Goal: Information Seeking & Learning: Find specific fact

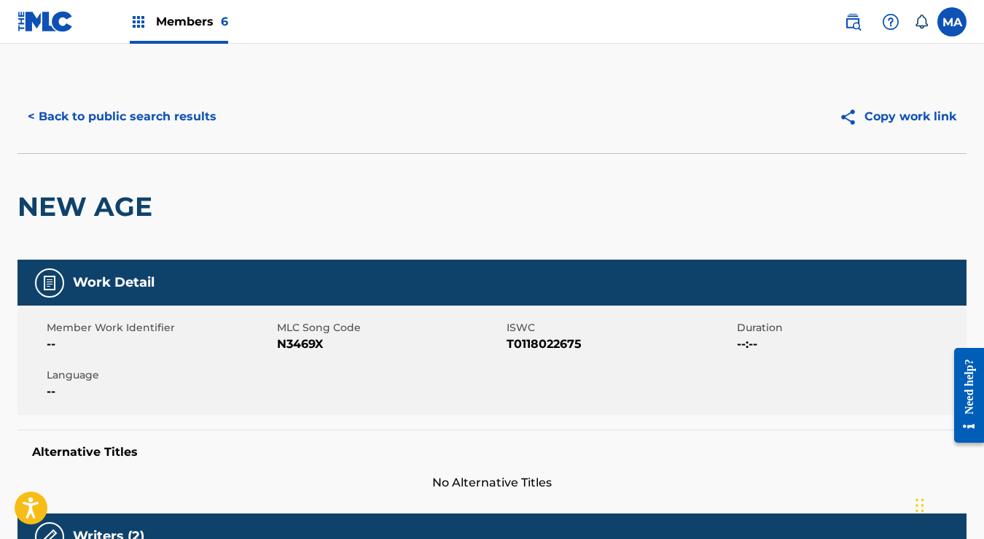
click at [31, 114] on button "< Back to public search results" at bounding box center [121, 116] width 209 height 36
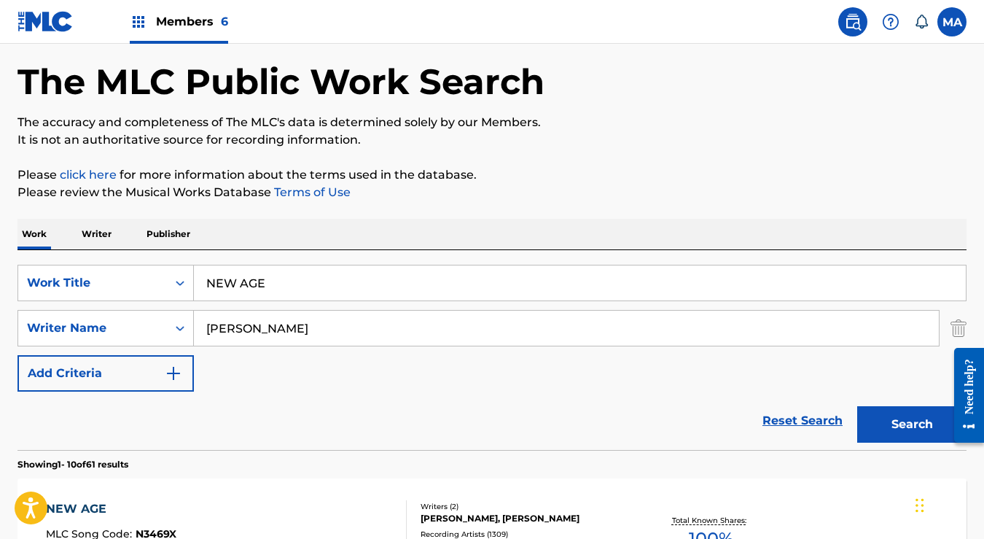
scroll to position [57, 0]
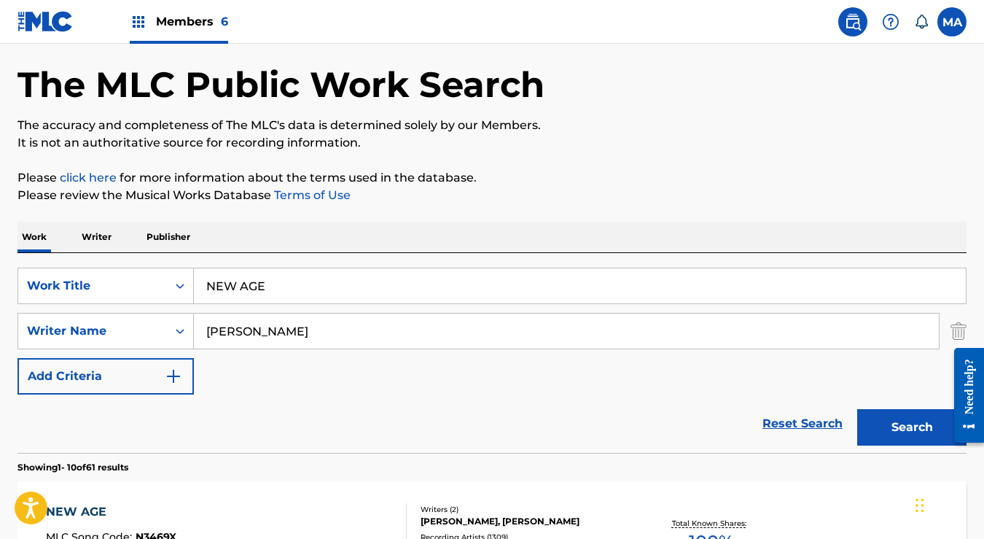
drag, startPoint x: 303, startPoint y: 289, endPoint x: 199, endPoint y: 278, distance: 104.8
click at [199, 278] on input "NEW AGE" at bounding box center [580, 285] width 772 height 35
paste input "A Weekend In The Country"
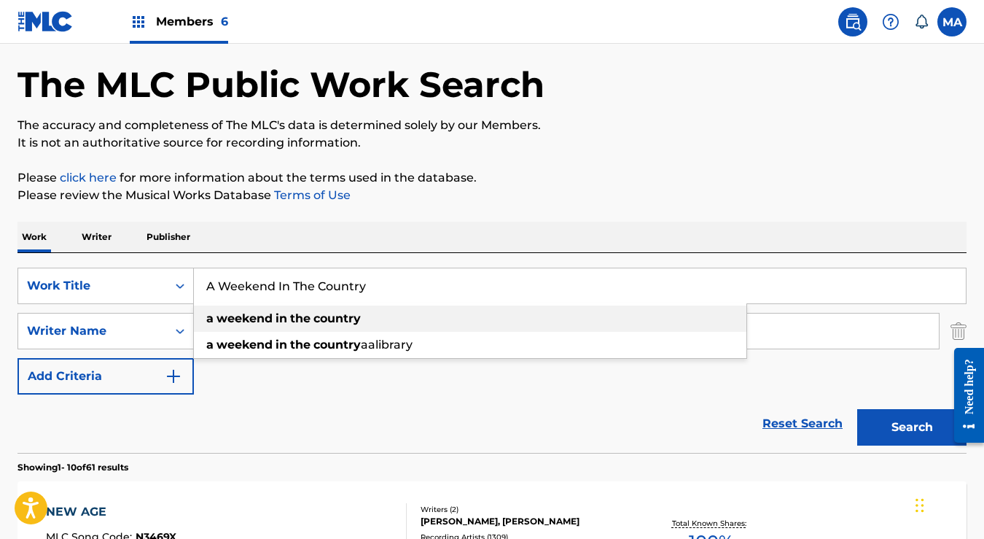
click at [276, 320] on span "Search Form" at bounding box center [274, 318] width 3 height 14
type input "a weekend in the country"
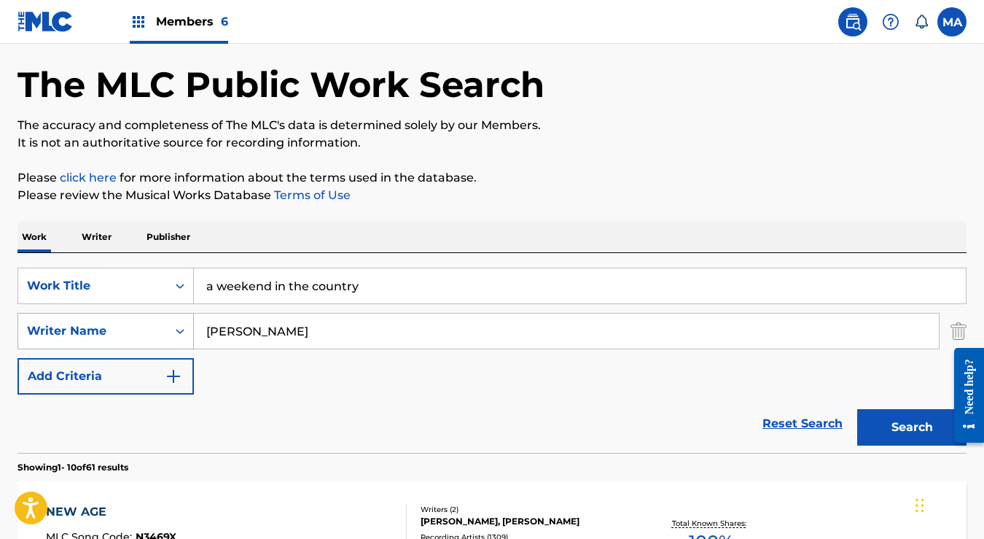
drag, startPoint x: 278, startPoint y: 332, endPoint x: 192, endPoint y: 330, distance: 86.8
click at [192, 330] on div "SearchWithCriteriae67ca5bb-1cc3-499c-8c25-4c3ab99b4ee8 Writer Name [PERSON_NAME]" at bounding box center [491, 331] width 949 height 36
click at [904, 429] on button "Search" at bounding box center [911, 427] width 109 height 36
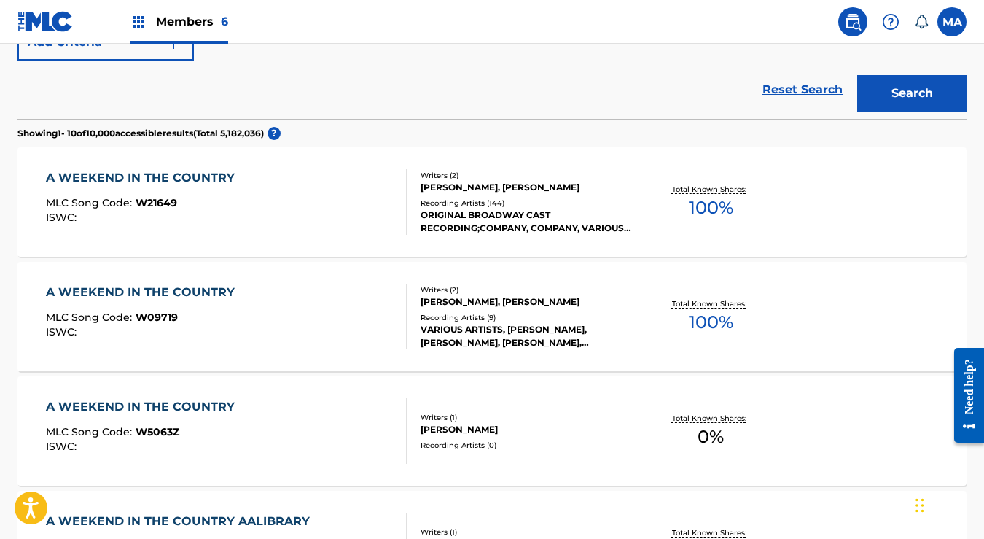
scroll to position [377, 0]
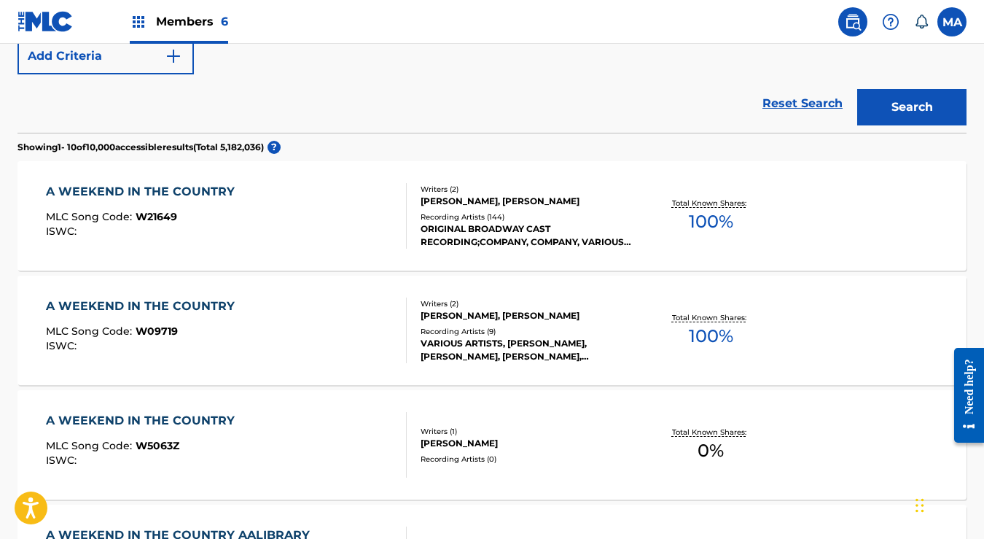
click at [496, 211] on div "Recording Artists ( 144 )" at bounding box center [526, 216] width 211 height 11
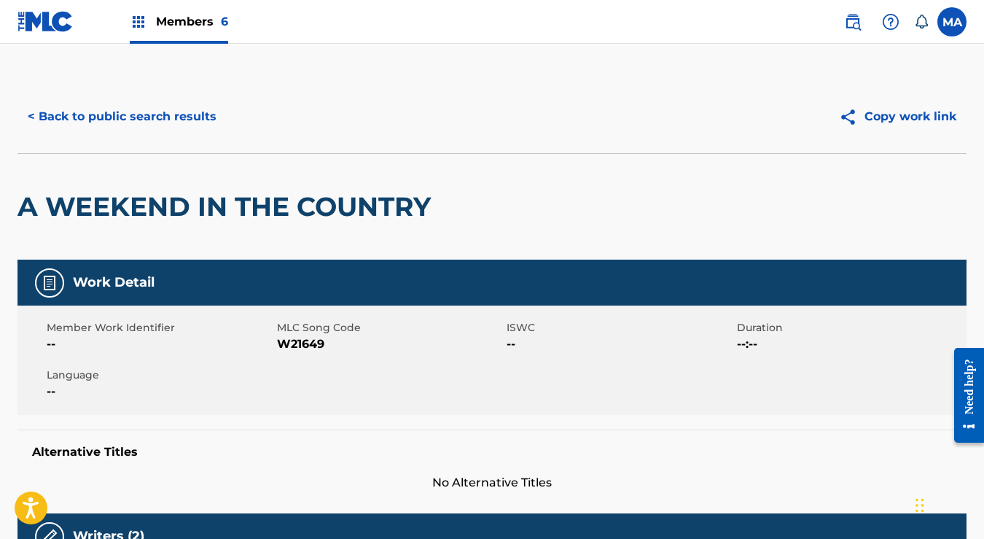
click at [33, 115] on button "< Back to public search results" at bounding box center [121, 116] width 209 height 36
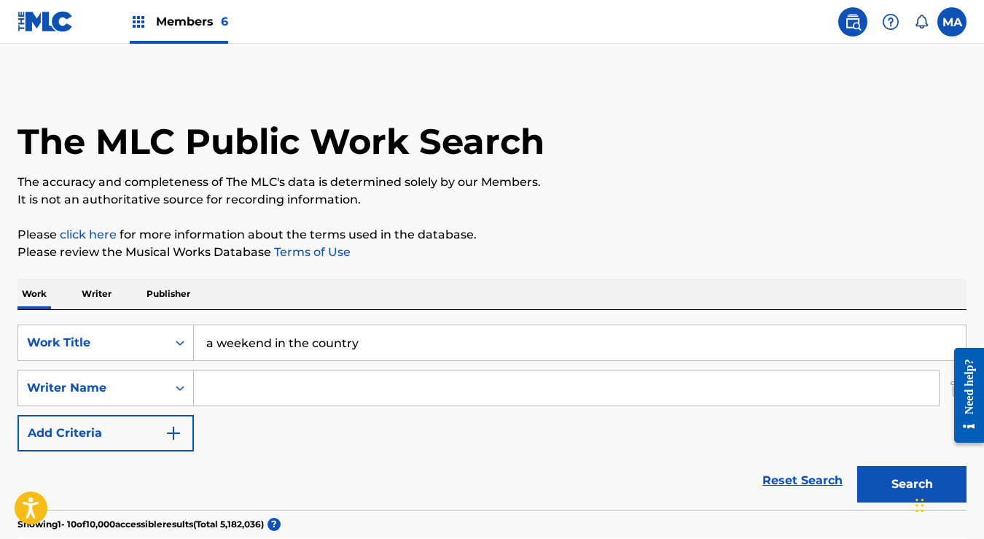
scroll to position [460, 0]
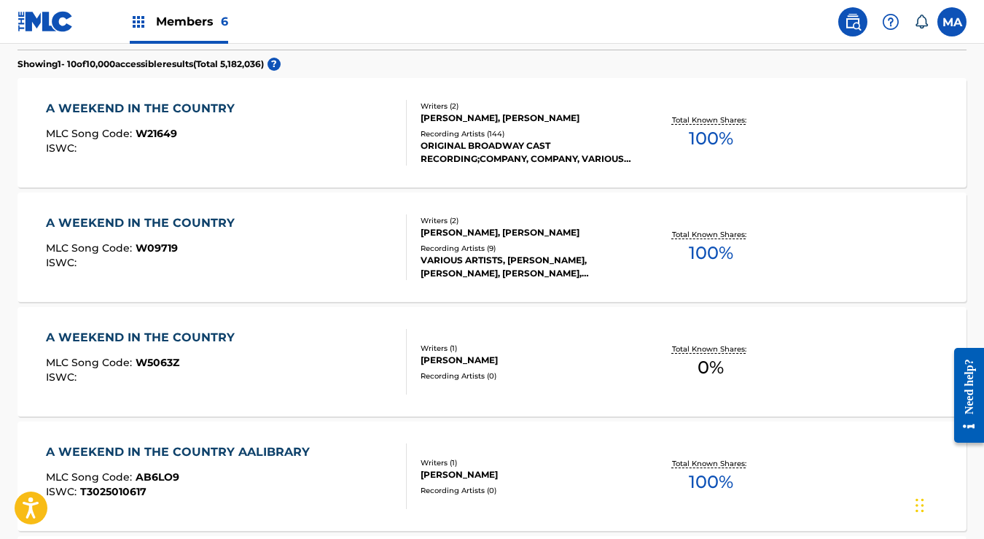
click at [192, 226] on div "A WEEKEND IN THE COUNTRY" at bounding box center [144, 222] width 196 height 17
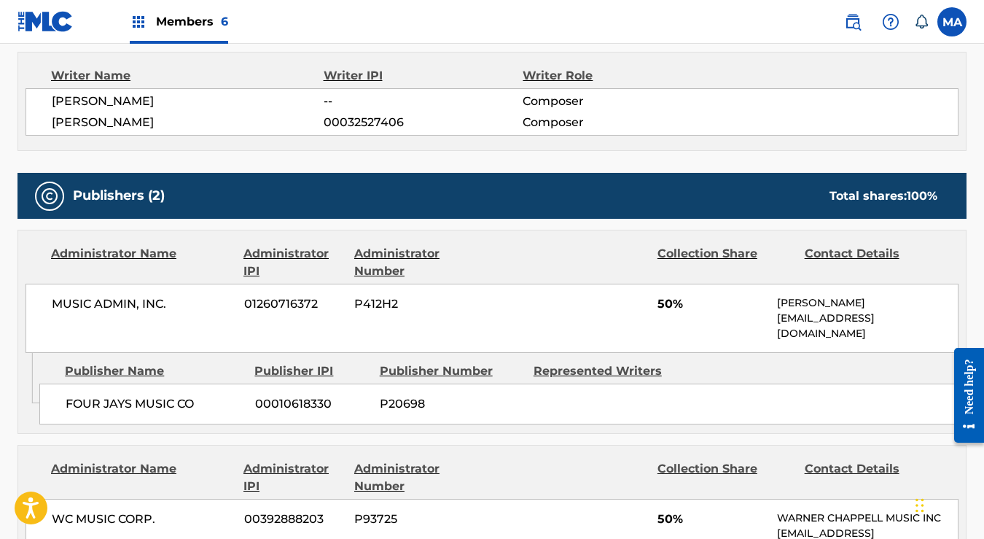
scroll to position [585, 0]
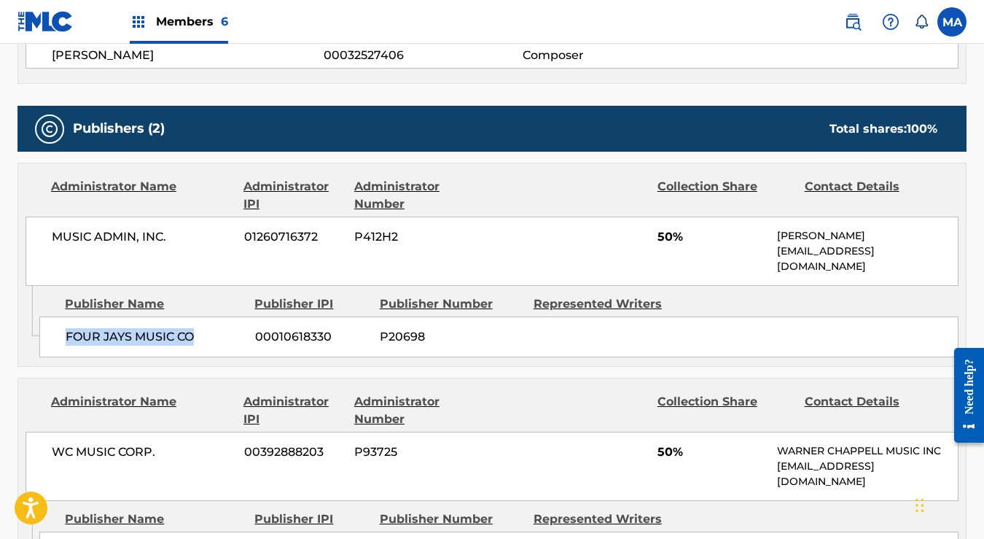
drag, startPoint x: 66, startPoint y: 319, endPoint x: 197, endPoint y: 323, distance: 131.3
click at [197, 328] on span "FOUR JAYS MUSIC CO" at bounding box center [155, 336] width 179 height 17
copy span "FOUR JAYS MUSIC CO"
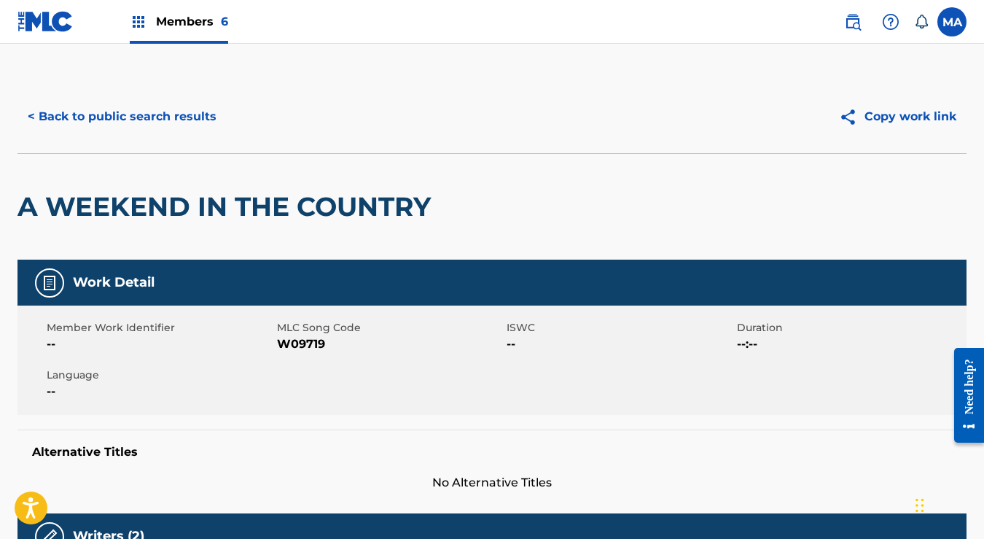
click at [32, 117] on button "< Back to public search results" at bounding box center [121, 116] width 209 height 36
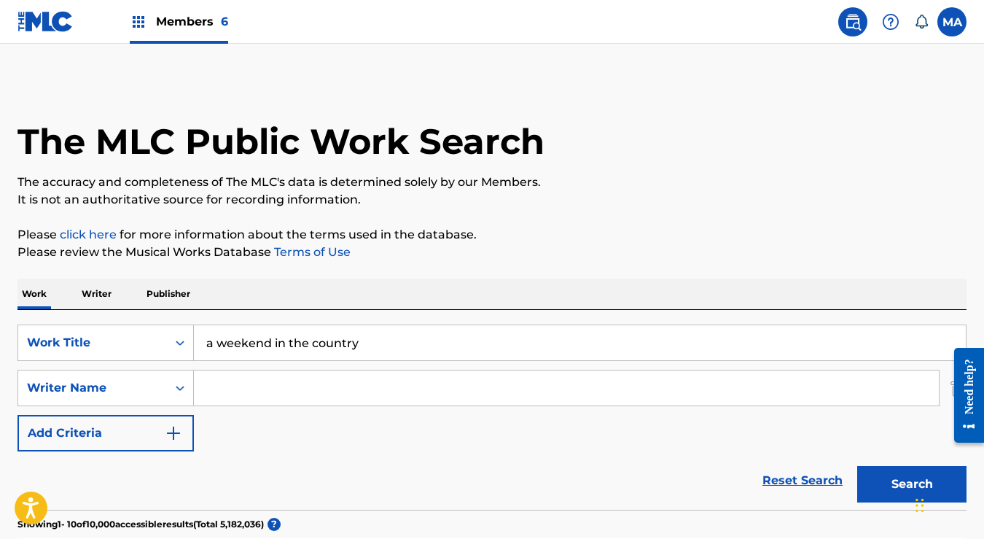
drag, startPoint x: 412, startPoint y: 348, endPoint x: 195, endPoint y: 336, distance: 216.8
click at [195, 336] on input "a weekend in the country" at bounding box center [580, 342] width 772 height 35
paste input "America"
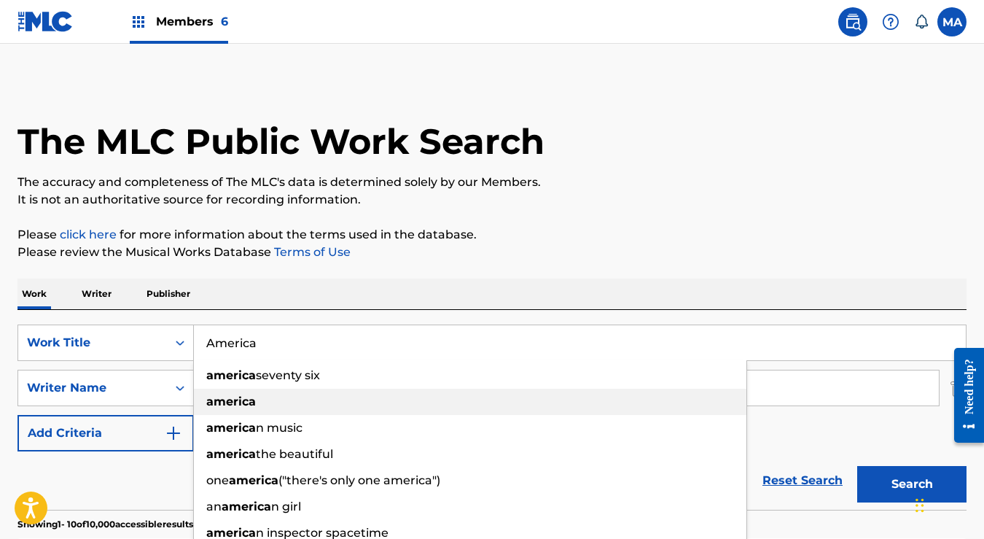
click at [233, 402] on strong "america" at bounding box center [231, 401] width 50 height 14
type input "america"
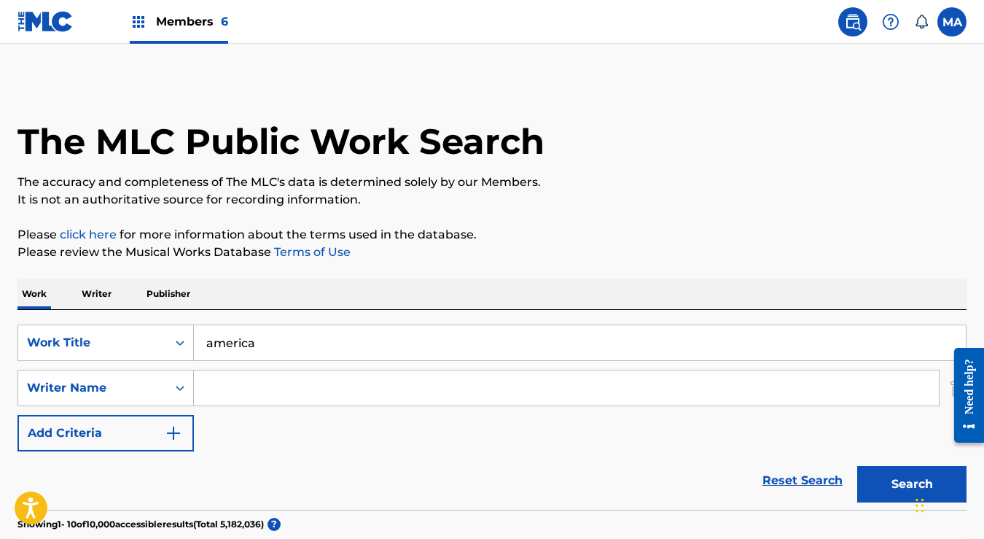
click at [248, 382] on input "Search Form" at bounding box center [566, 387] width 745 height 35
paste input "[PERSON_NAME]"
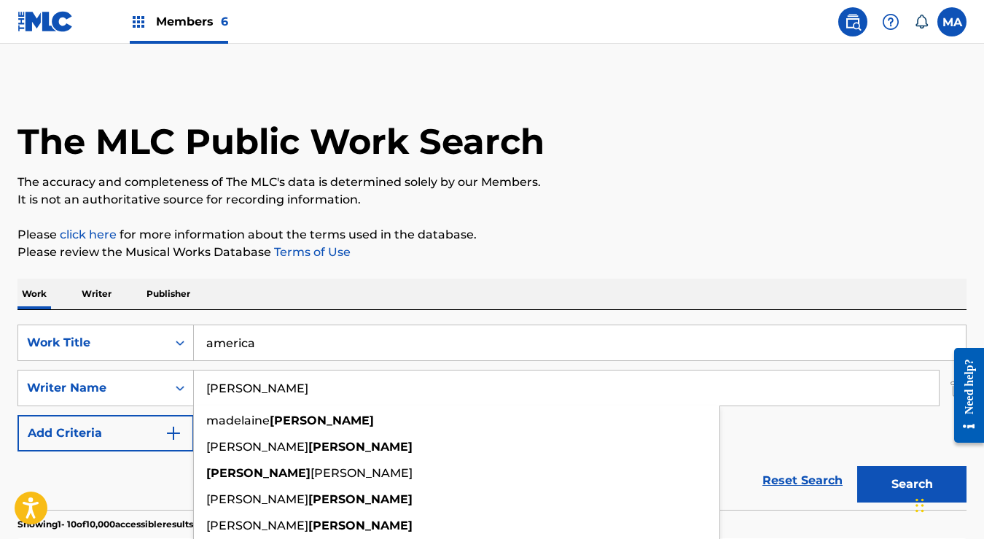
type input "[PERSON_NAME]"
click at [896, 488] on button "Search" at bounding box center [911, 484] width 109 height 36
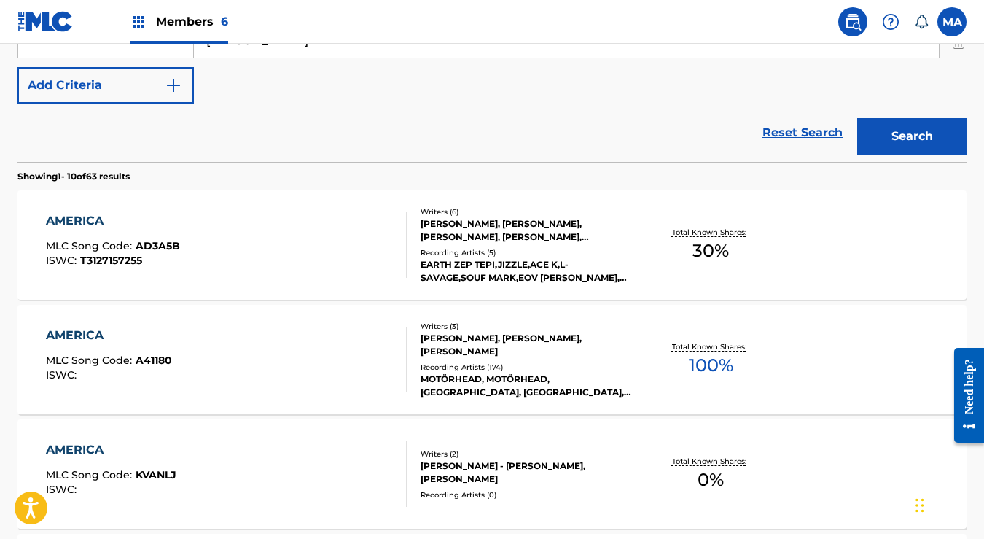
scroll to position [343, 0]
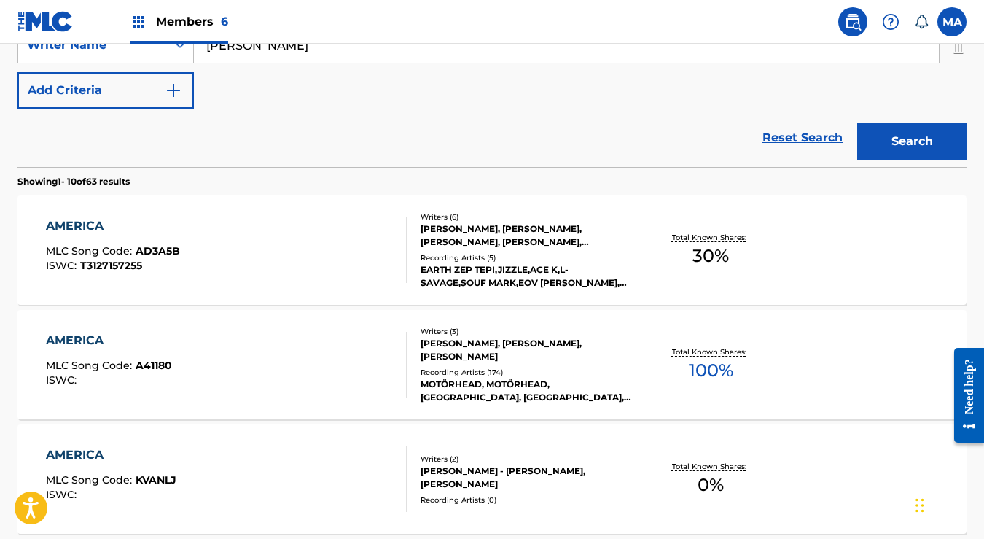
click at [86, 225] on div "AMERICA" at bounding box center [113, 225] width 134 height 17
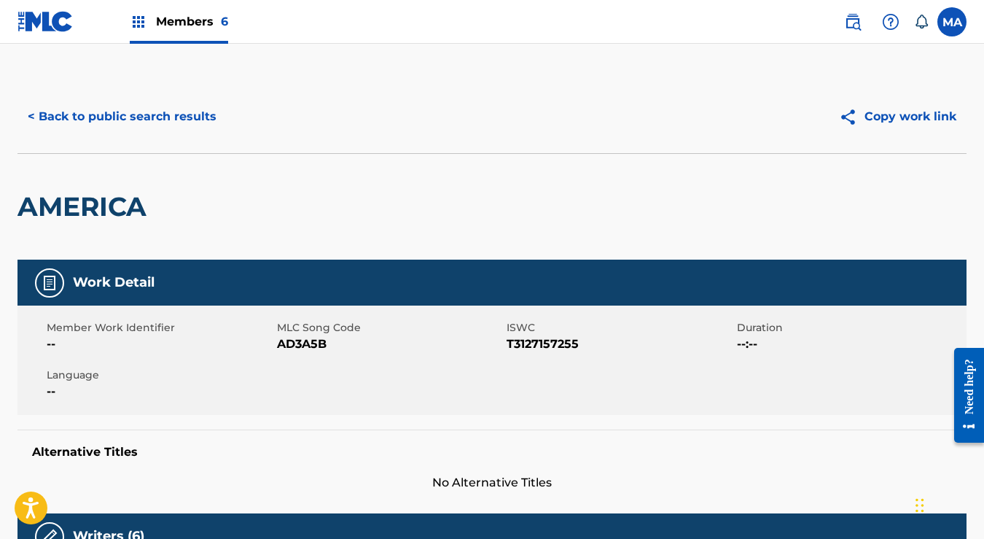
click at [30, 115] on button "< Back to public search results" at bounding box center [121, 116] width 209 height 36
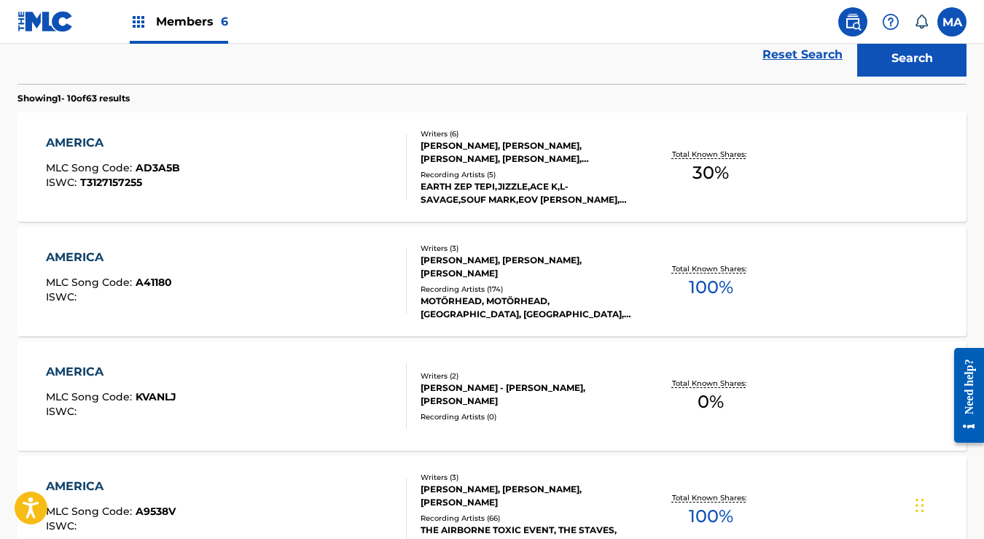
click at [68, 254] on div "AMERICA" at bounding box center [109, 257] width 126 height 17
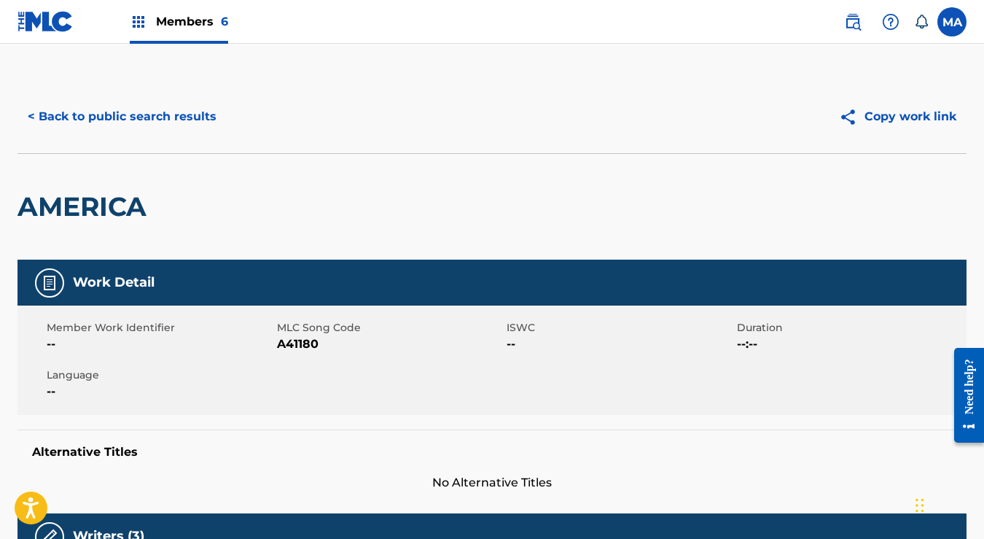
click at [34, 119] on button "< Back to public search results" at bounding box center [121, 116] width 209 height 36
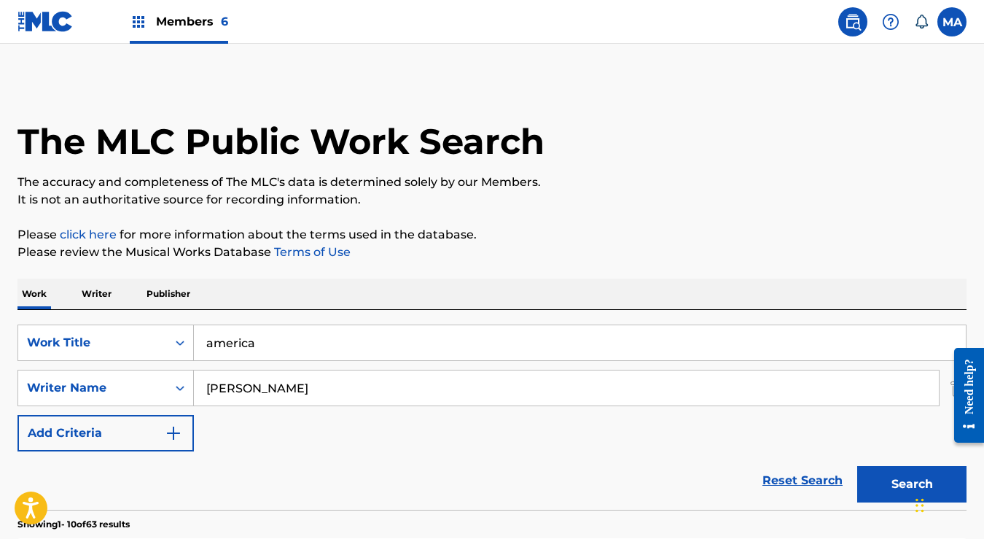
scroll to position [509, 0]
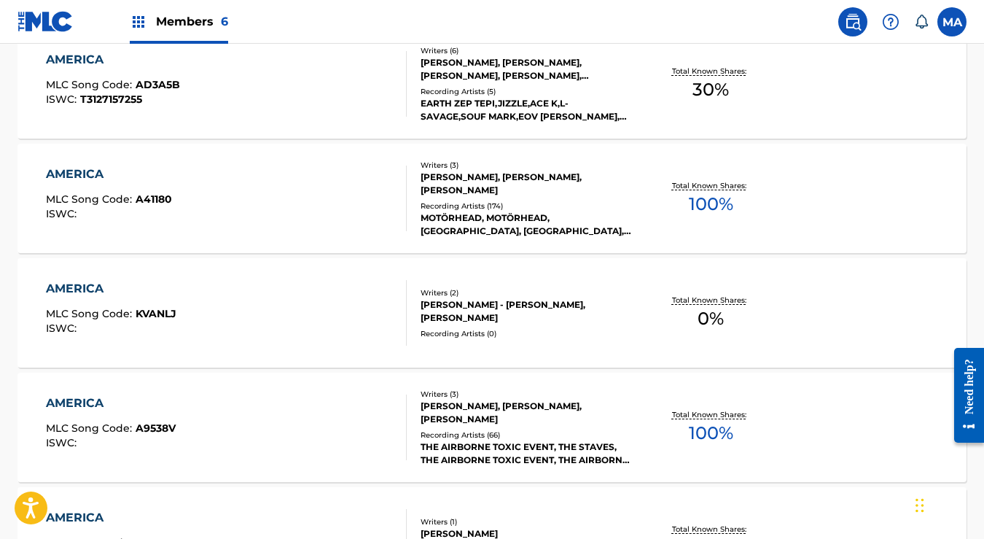
click at [91, 402] on div "AMERICA" at bounding box center [111, 402] width 130 height 17
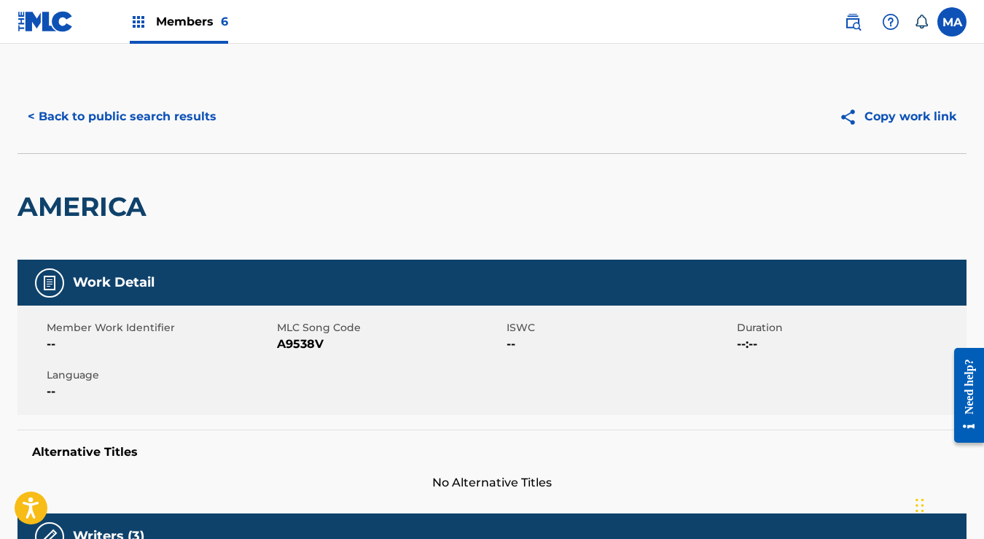
click at [28, 113] on button "< Back to public search results" at bounding box center [121, 116] width 209 height 36
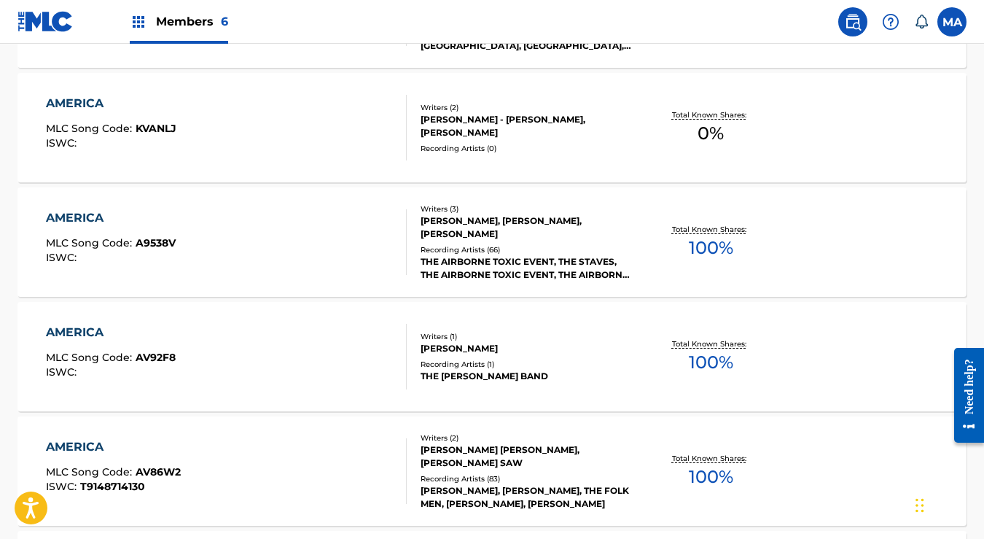
scroll to position [713, 0]
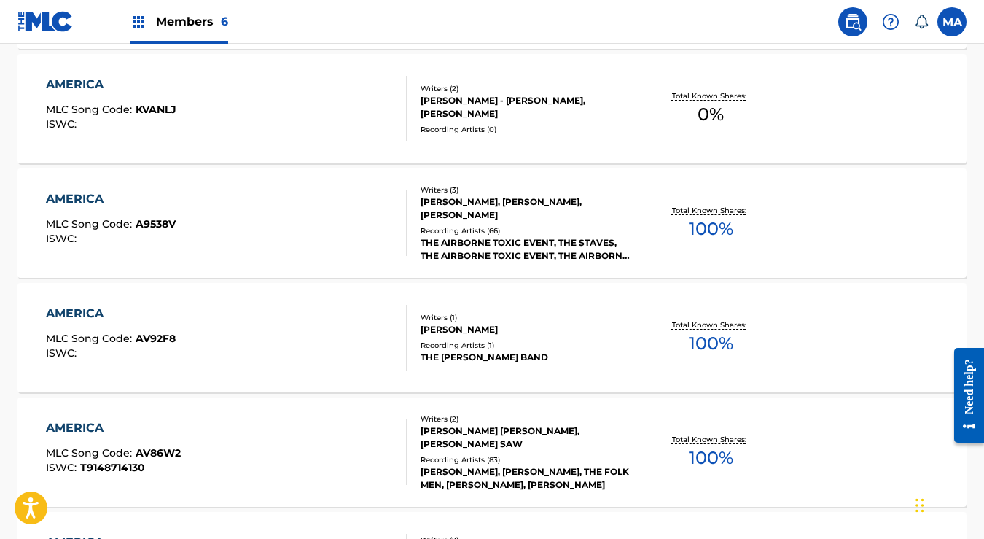
click at [75, 309] on div "AMERICA" at bounding box center [111, 313] width 130 height 17
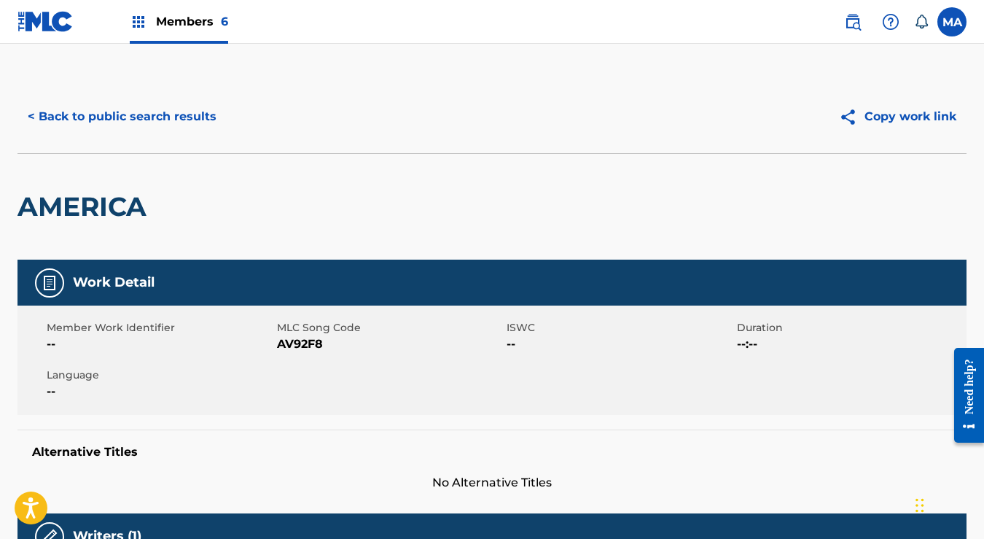
click at [28, 109] on button "< Back to public search results" at bounding box center [121, 116] width 209 height 36
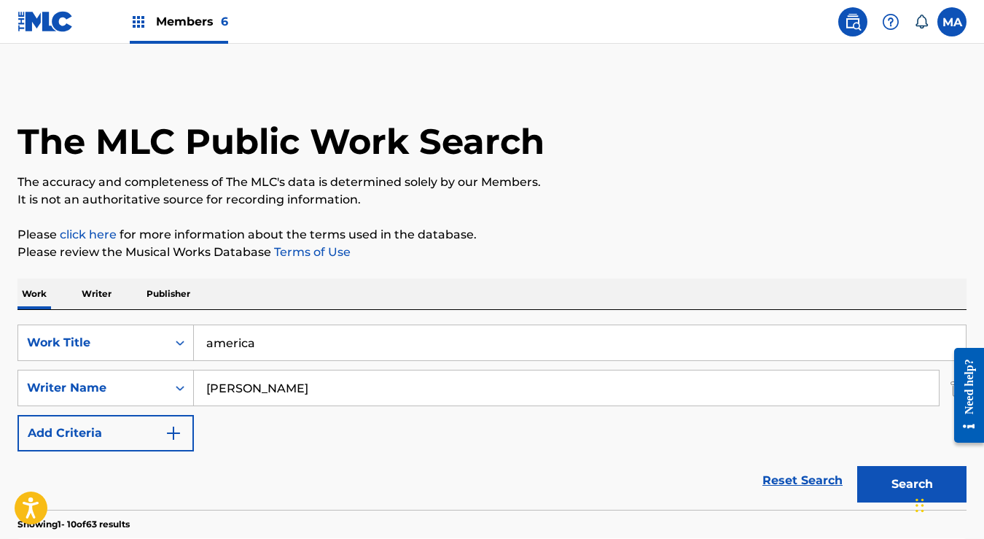
scroll to position [796, 0]
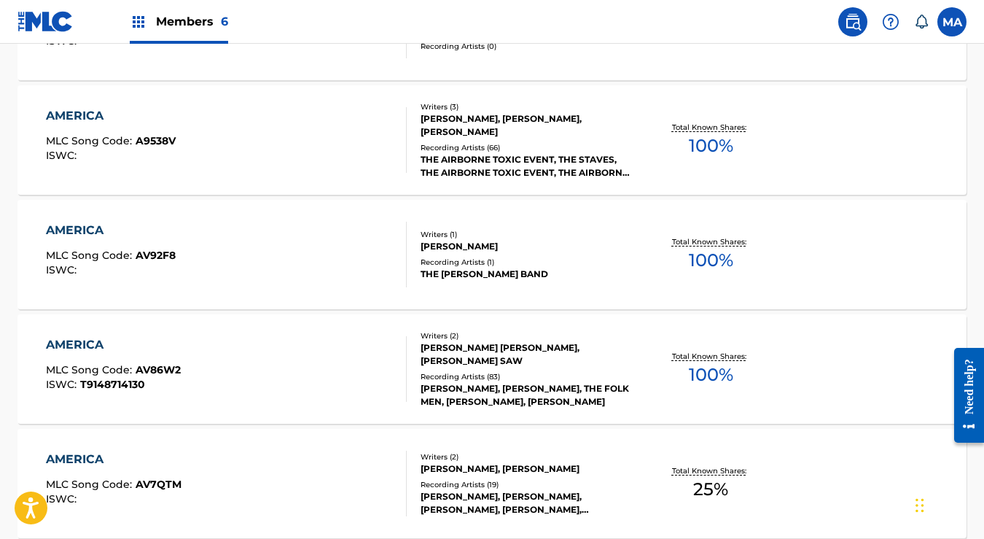
click at [69, 459] on div "AMERICA" at bounding box center [114, 459] width 136 height 17
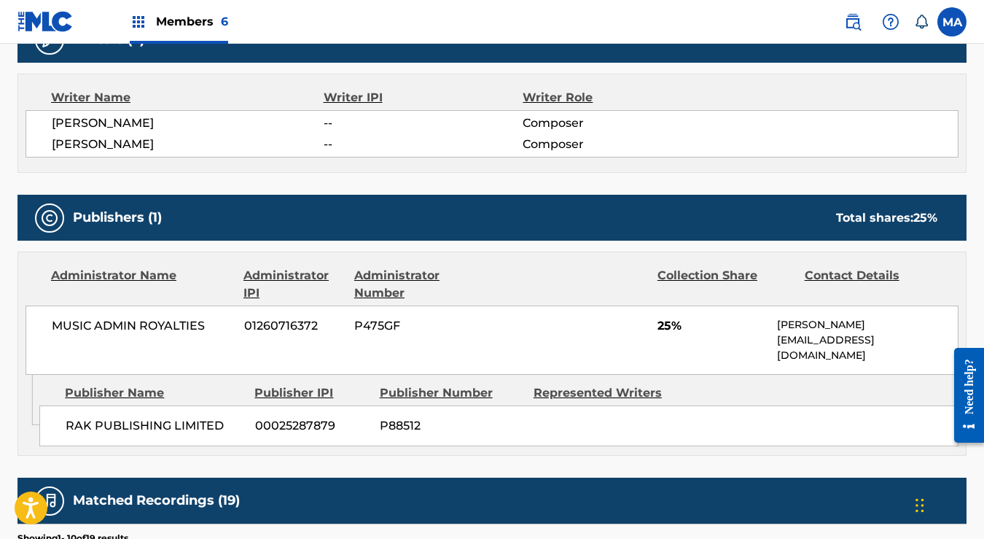
scroll to position [498, 0]
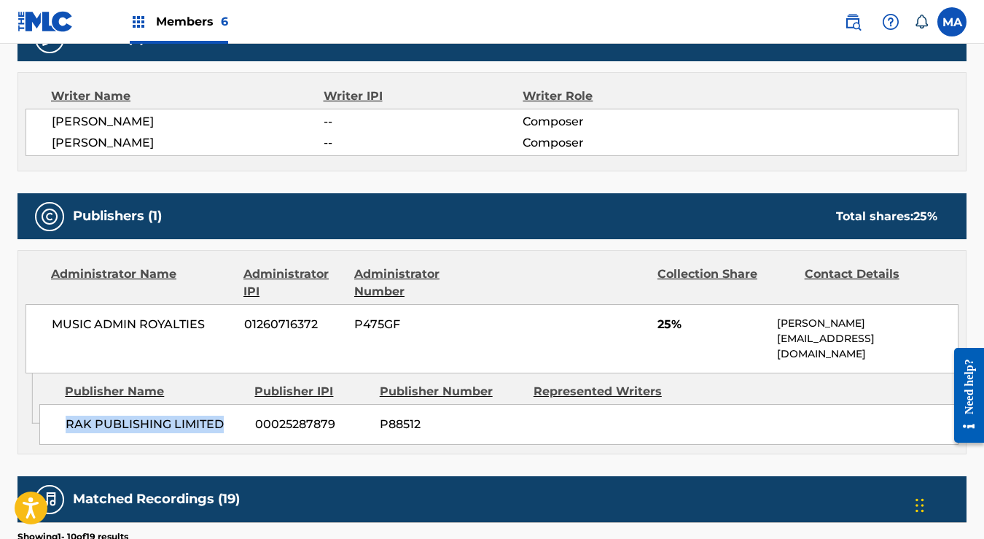
drag, startPoint x: 66, startPoint y: 406, endPoint x: 227, endPoint y: 407, distance: 161.1
click at [227, 416] on span "RAK PUBLISHING LIMITED" at bounding box center [155, 424] width 179 height 17
copy span "RAK PUBLISHING LIMITED"
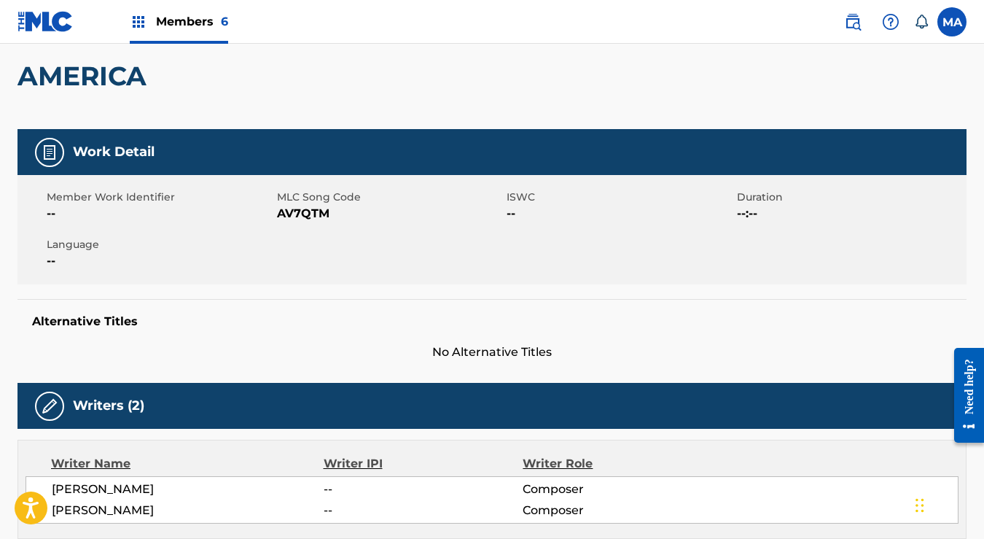
scroll to position [0, 0]
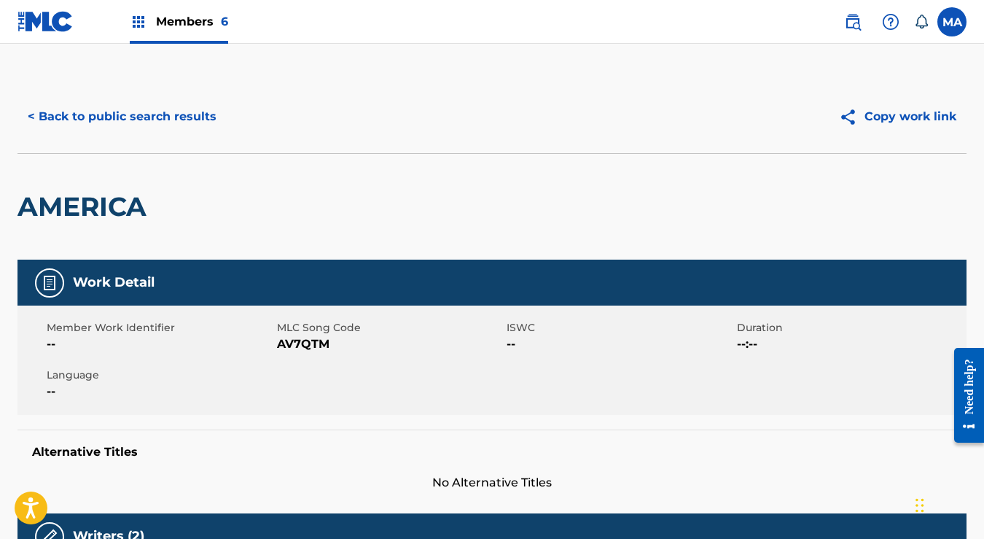
click at [33, 117] on button "< Back to public search results" at bounding box center [121, 116] width 209 height 36
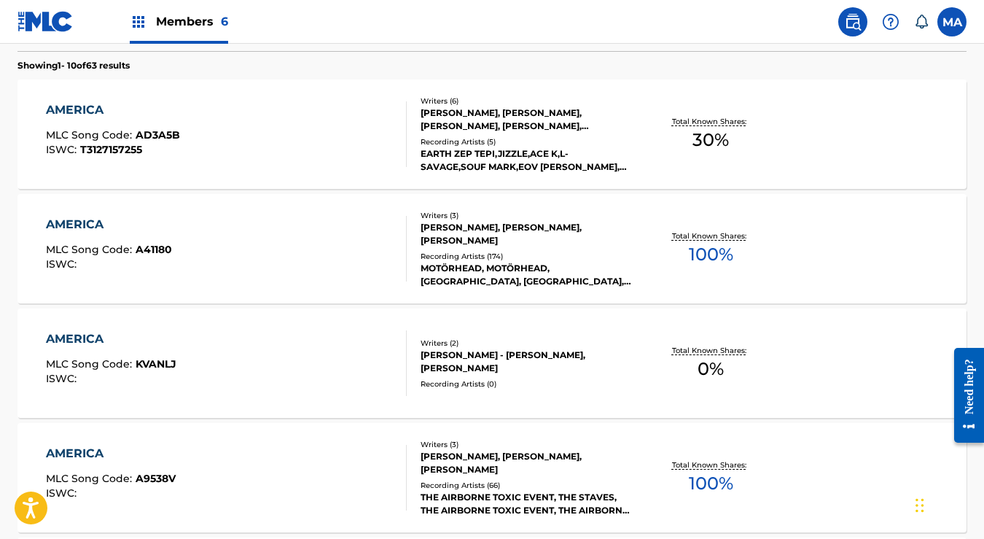
scroll to position [154, 0]
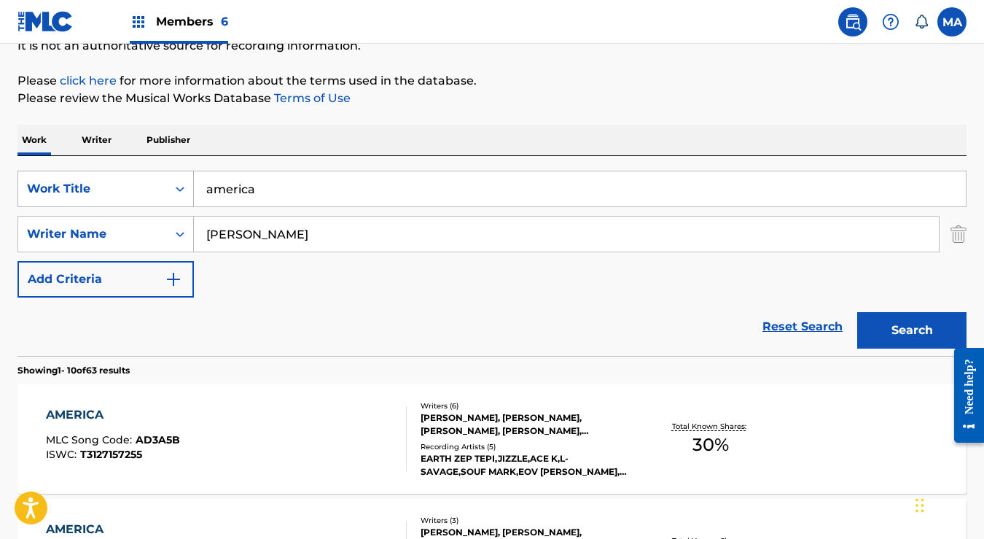
drag, startPoint x: 278, startPoint y: 191, endPoint x: 191, endPoint y: 184, distance: 87.8
click at [191, 184] on div "SearchWithCriteria32456220-ae8c-4455-a7fb-8ecd5a7f420c Work Title america" at bounding box center [491, 189] width 949 height 36
paste input "Don't Turn It Off"
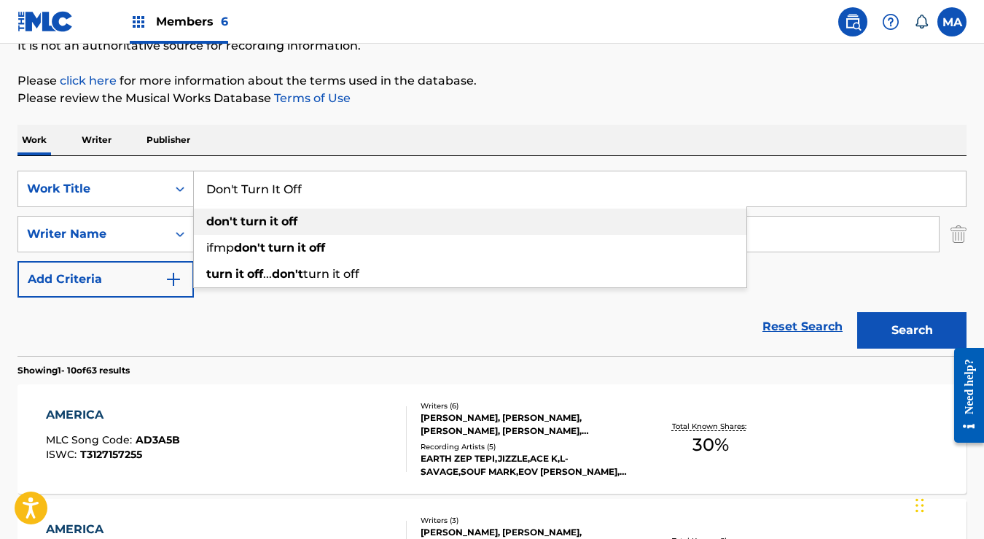
click at [275, 227] on strong "it" at bounding box center [274, 221] width 9 height 14
type input "don't turn it off"
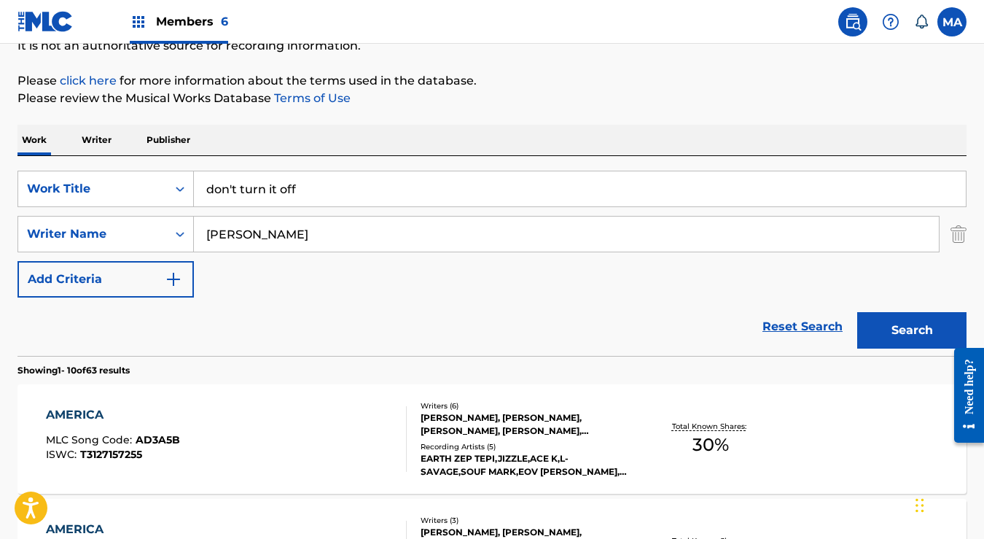
drag, startPoint x: 261, startPoint y: 230, endPoint x: 201, endPoint y: 230, distance: 59.8
click at [201, 230] on input "[PERSON_NAME]" at bounding box center [566, 234] width 745 height 35
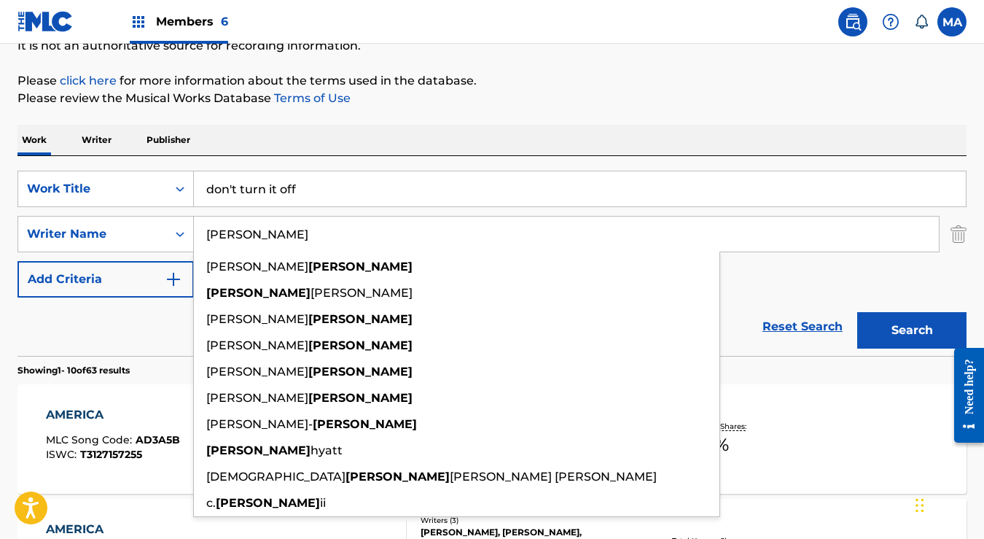
paste input "[PERSON_NAME]/[PERSON_NAME]/Olive"
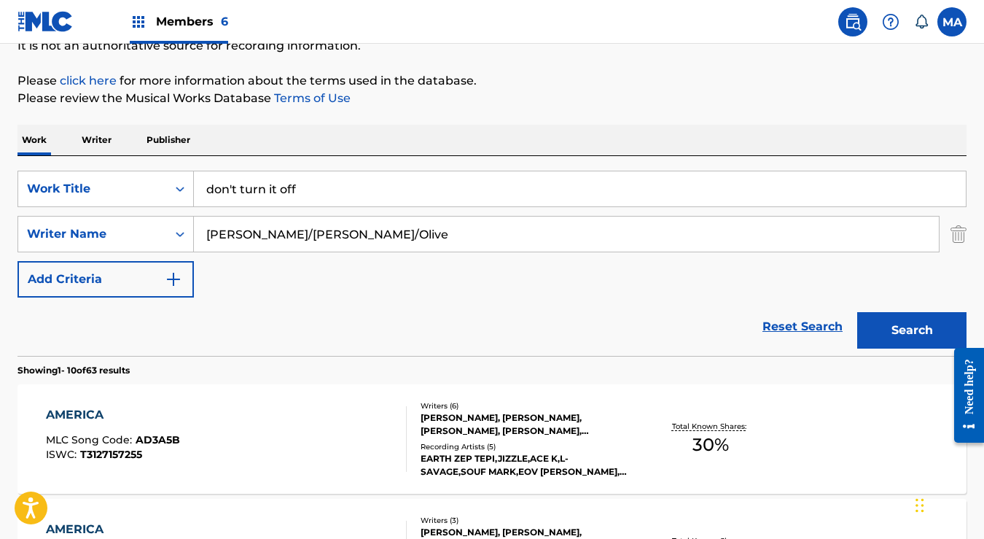
type input "[PERSON_NAME]/[PERSON_NAME]/Olive"
click at [904, 332] on button "Search" at bounding box center [911, 330] width 109 height 36
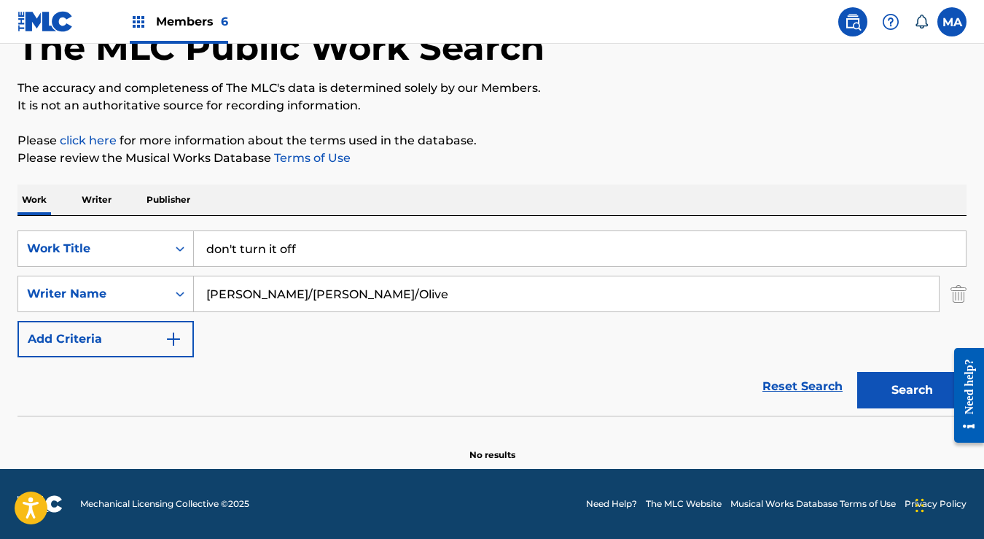
scroll to position [94, 0]
drag, startPoint x: 351, startPoint y: 293, endPoint x: 205, endPoint y: 283, distance: 146.2
click at [205, 283] on input "[PERSON_NAME]/[PERSON_NAME]/Olive" at bounding box center [566, 293] width 745 height 35
click at [219, 287] on input "Search Form" at bounding box center [566, 293] width 745 height 35
click at [915, 395] on button "Search" at bounding box center [911, 390] width 109 height 36
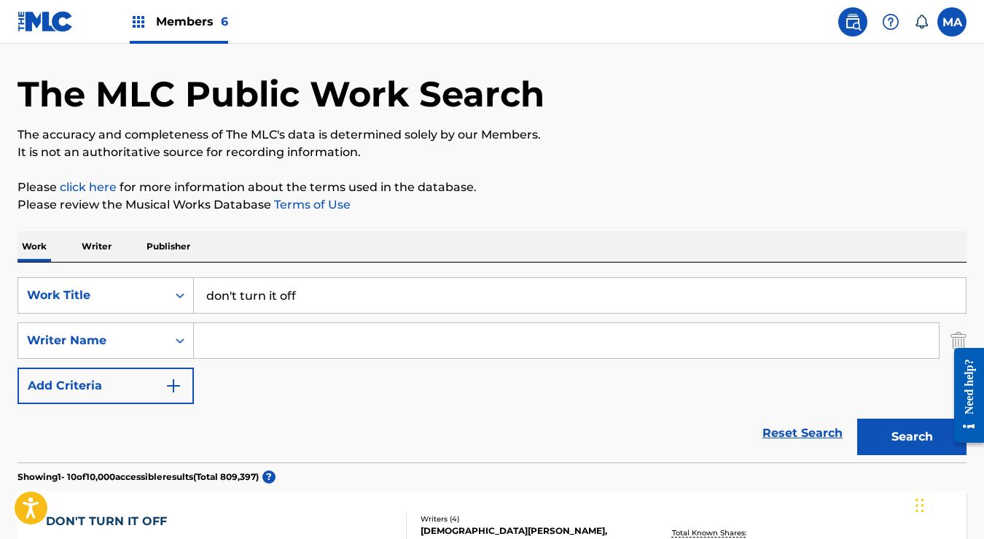
scroll to position [0, 0]
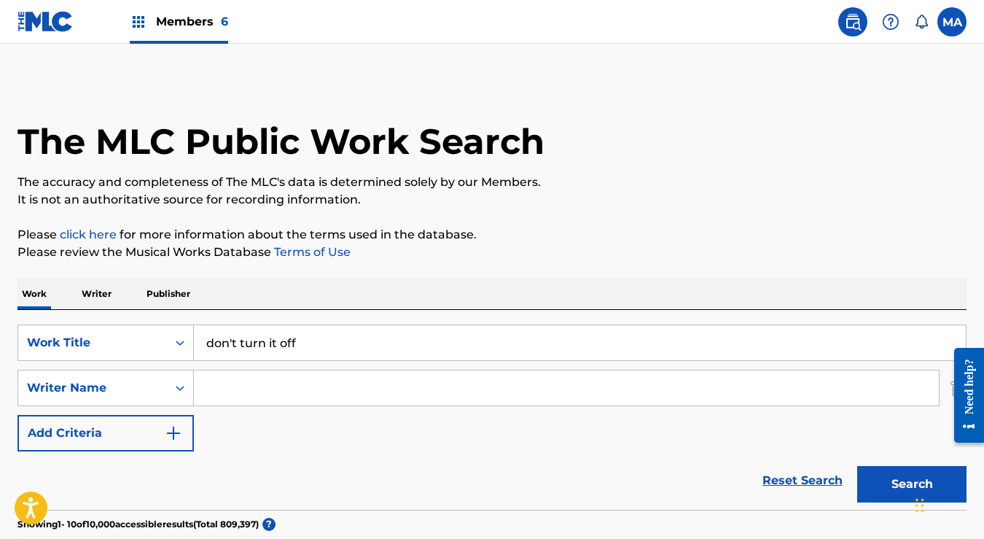
click at [244, 384] on input "Search Form" at bounding box center [566, 387] width 745 height 35
paste input "[PERSON_NAME]"
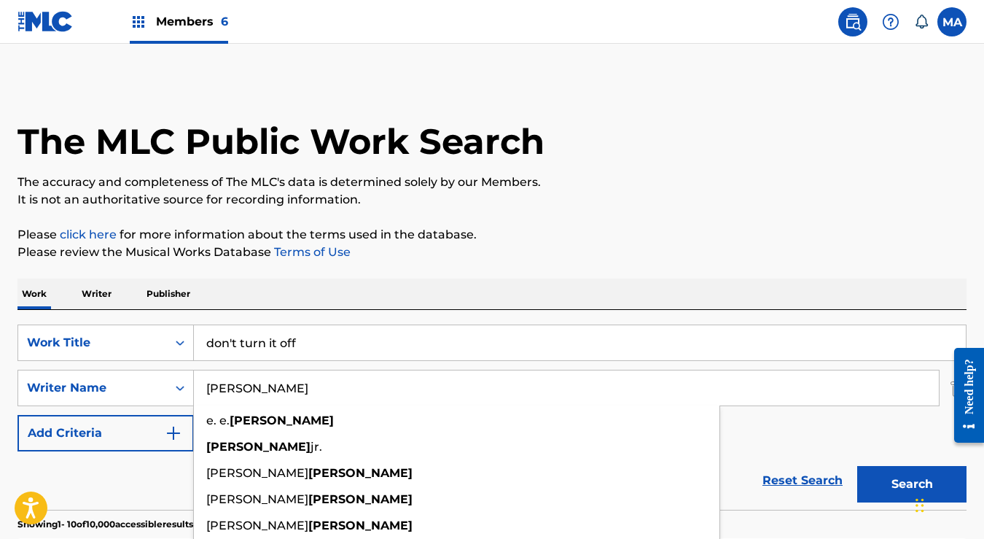
type input "[PERSON_NAME]"
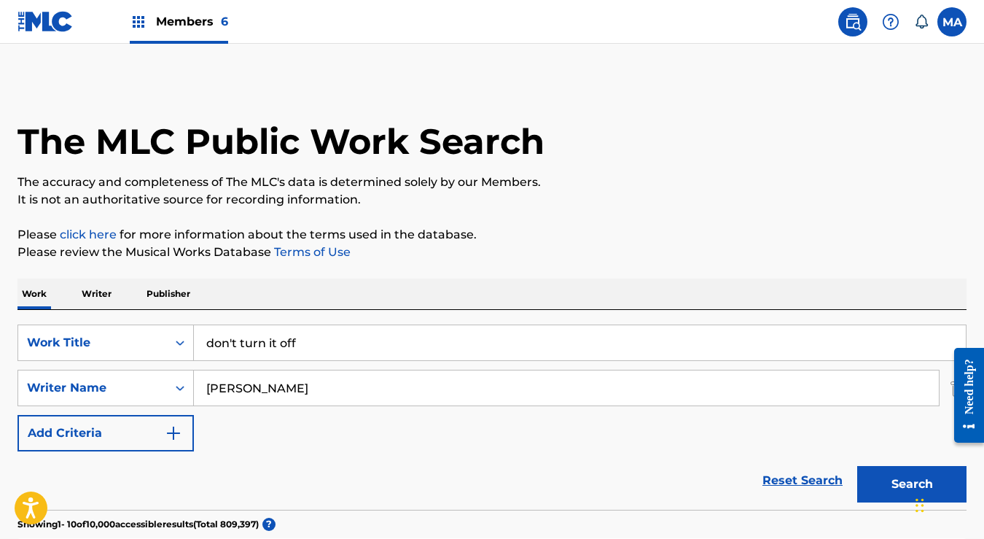
click at [906, 488] on button "Search" at bounding box center [911, 484] width 109 height 36
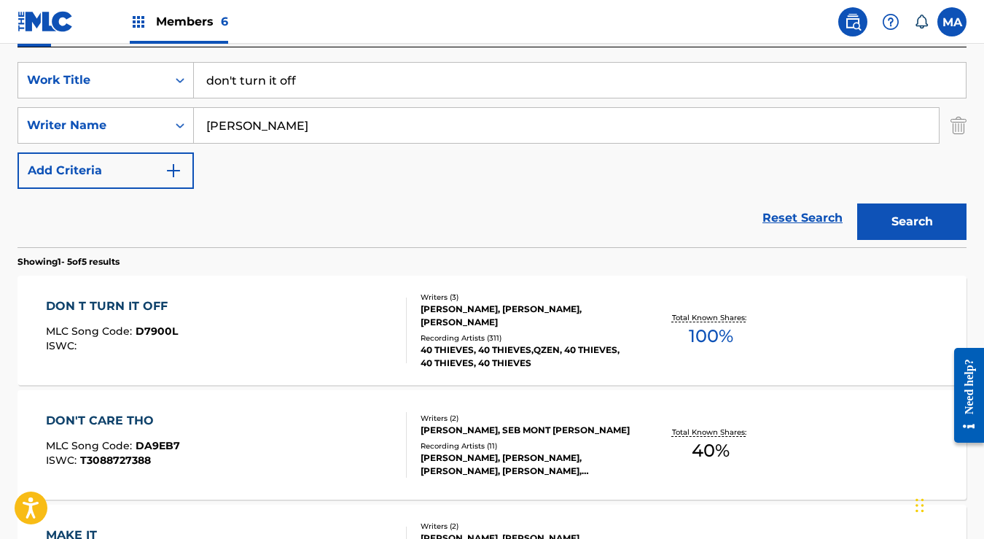
scroll to position [225, 0]
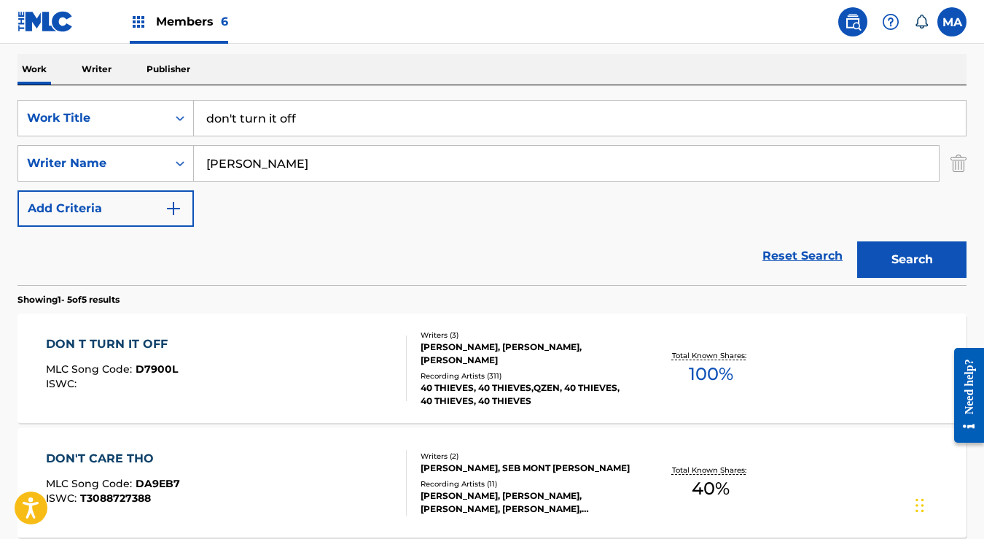
click at [98, 344] on div "DON T TURN IT OFF" at bounding box center [112, 343] width 132 height 17
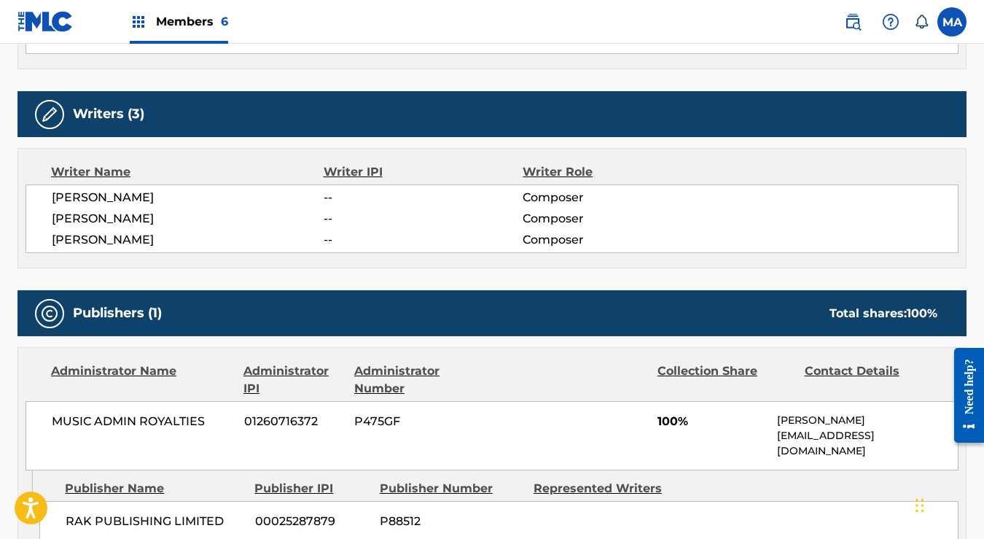
scroll to position [574, 0]
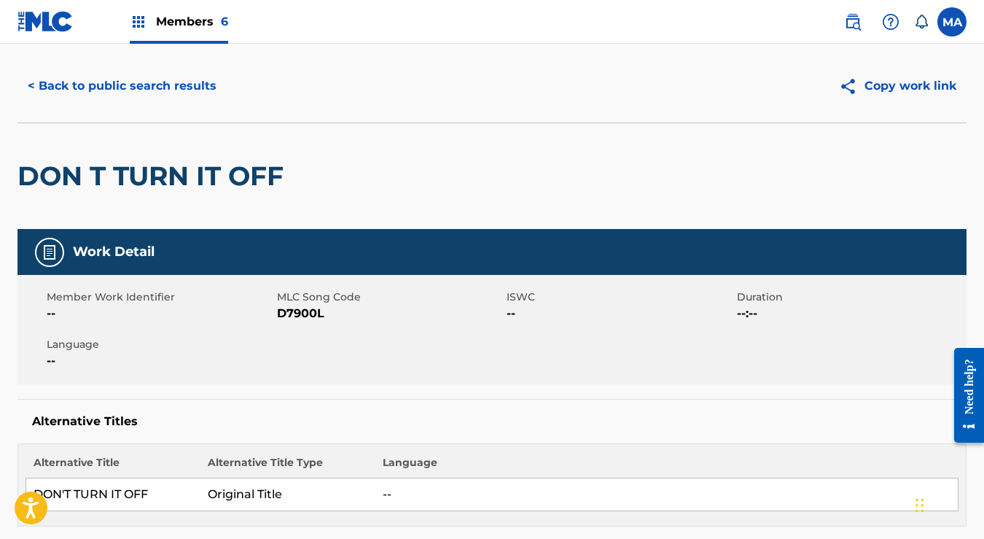
click at [28, 86] on button "< Back to public search results" at bounding box center [121, 86] width 209 height 36
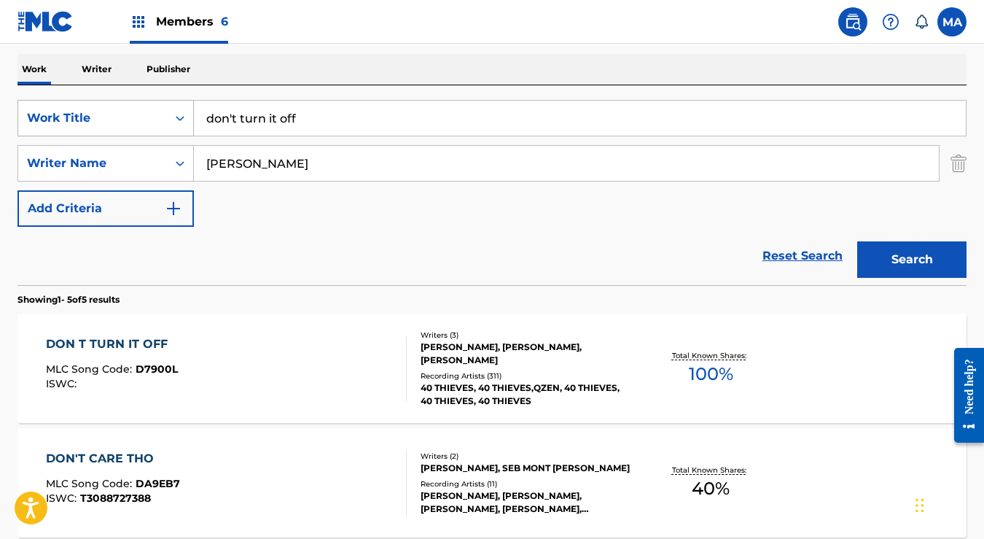
drag, startPoint x: 318, startPoint y: 120, endPoint x: 189, endPoint y: 115, distance: 129.1
click at [189, 115] on div "SearchWithCriteria32456220-ae8c-4455-a7fb-8ecd5a7f420c Work Title don't turn it…" at bounding box center [491, 118] width 949 height 36
paste input "AMERICA"
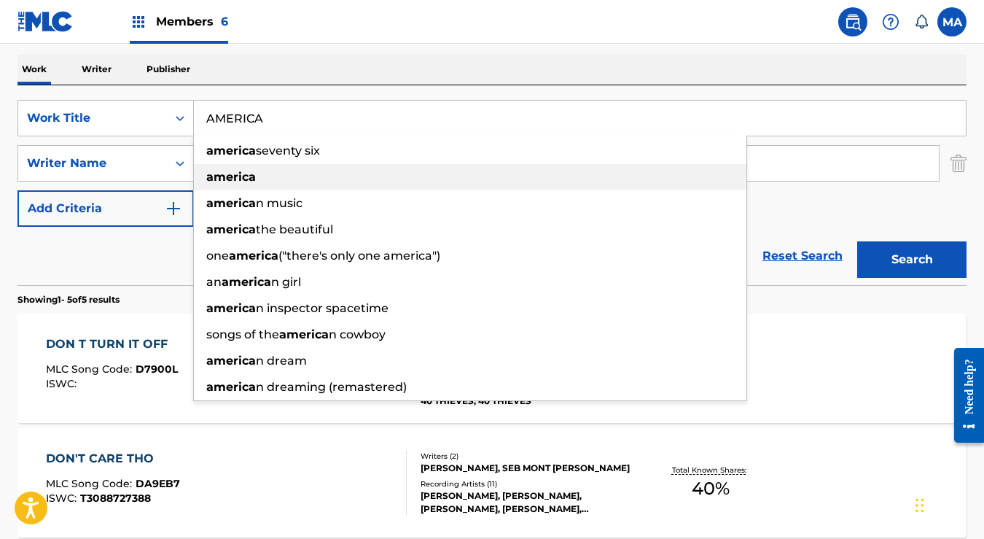
click at [248, 182] on strong "america" at bounding box center [231, 177] width 50 height 14
type input "america"
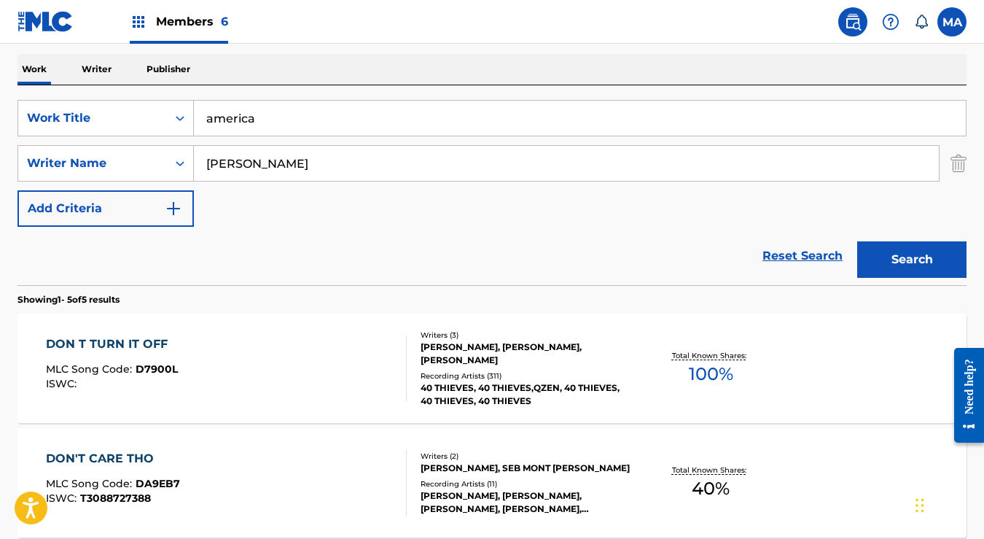
drag, startPoint x: 285, startPoint y: 162, endPoint x: 195, endPoint y: 159, distance: 90.4
click at [195, 159] on input "[PERSON_NAME]" at bounding box center [566, 163] width 745 height 35
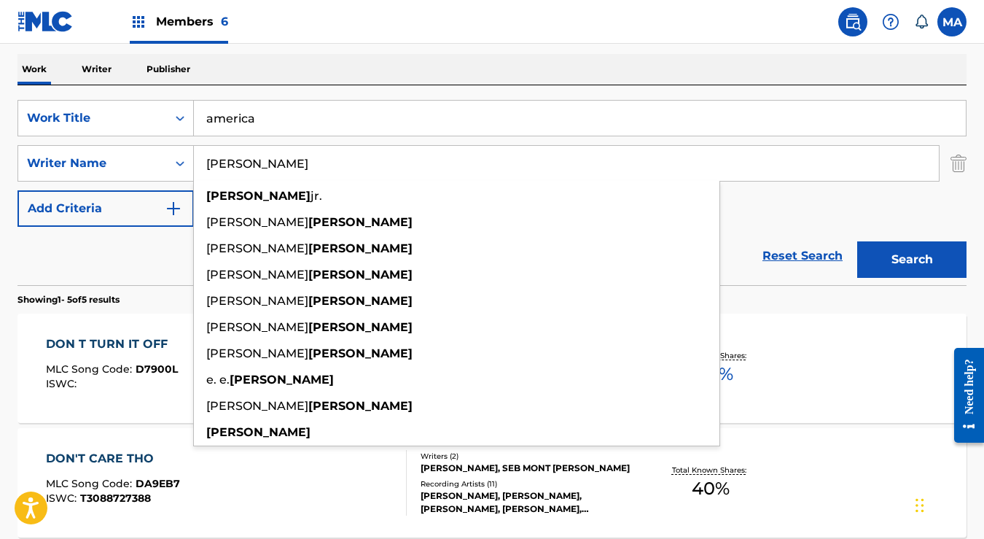
paste input "[PERSON_NAME]|[PERSON_NAME]"
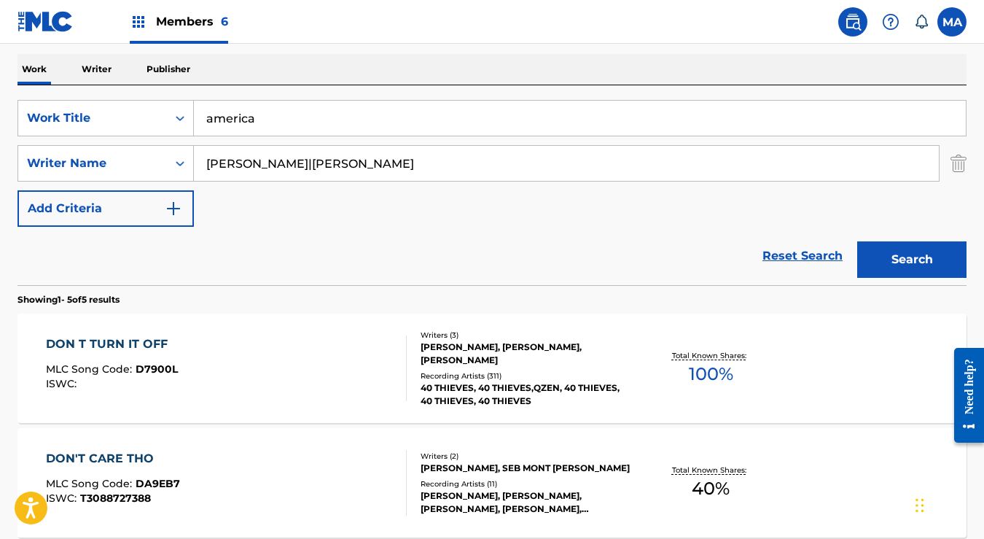
click at [806, 205] on div "SearchWithCriteria32456220-ae8c-4455-a7fb-8ecd5a7f420c Work Title america Searc…" at bounding box center [491, 163] width 949 height 127
click at [889, 257] on button "Search" at bounding box center [911, 259] width 109 height 36
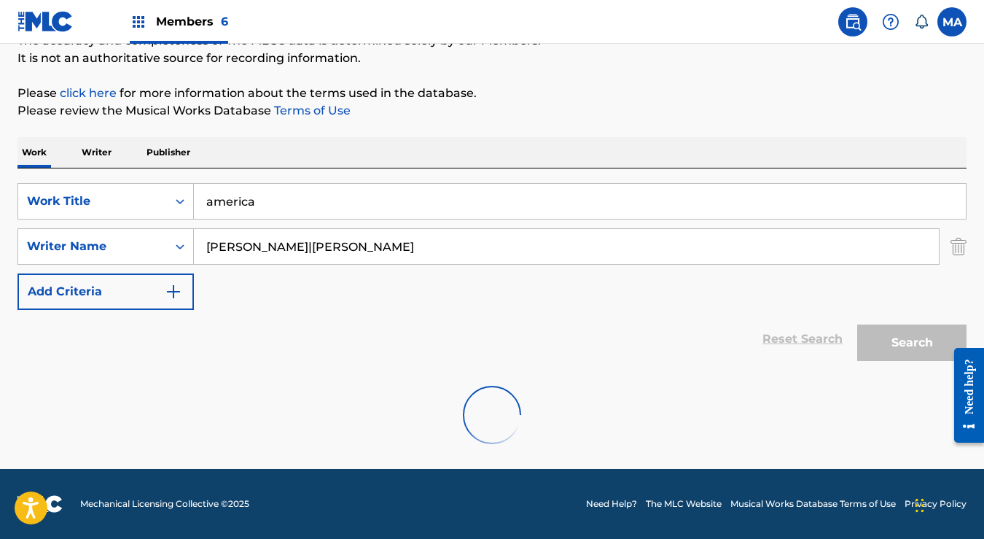
scroll to position [94, 0]
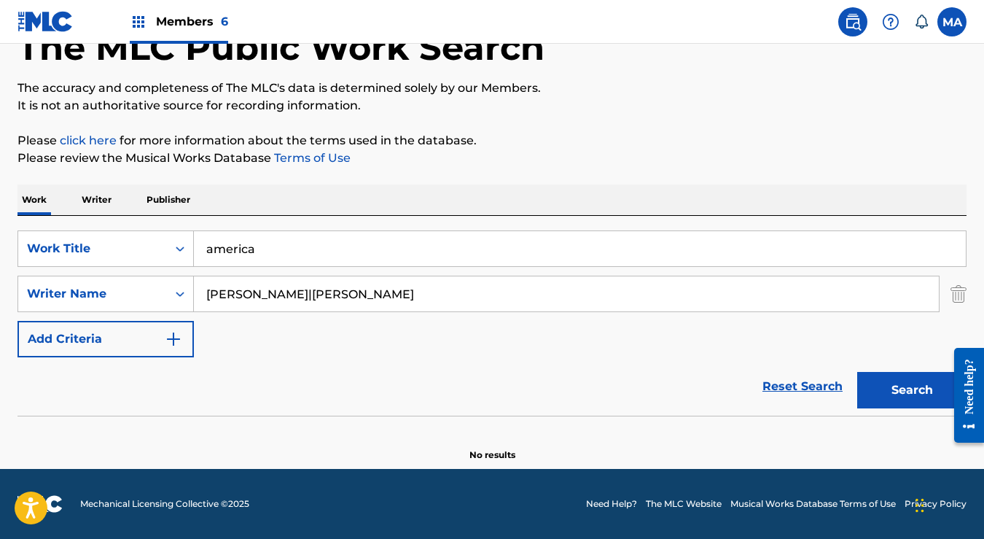
click at [287, 296] on input "[PERSON_NAME]|[PERSON_NAME]" at bounding box center [566, 293] width 745 height 35
drag, startPoint x: 379, startPoint y: 298, endPoint x: 281, endPoint y: 297, distance: 97.7
click at [281, 297] on input "[PERSON_NAME]|[PERSON_NAME]" at bounding box center [566, 293] width 745 height 35
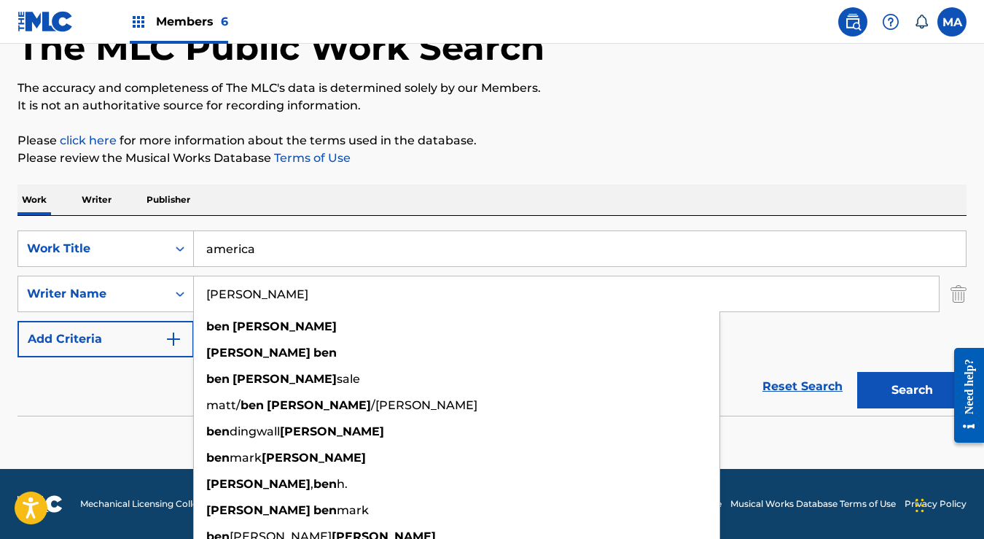
type input "[PERSON_NAME]"
click at [916, 394] on button "Search" at bounding box center [911, 390] width 109 height 36
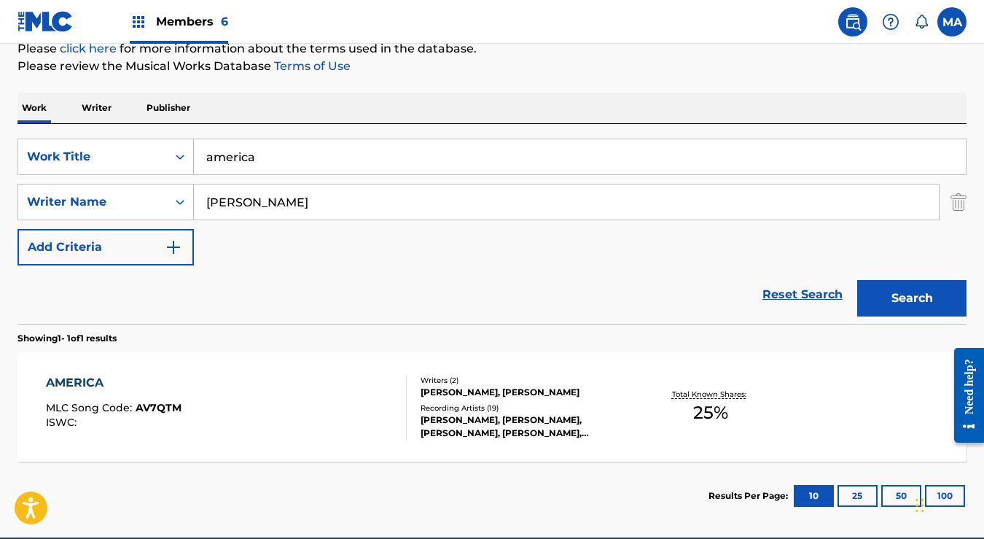
scroll to position [217, 0]
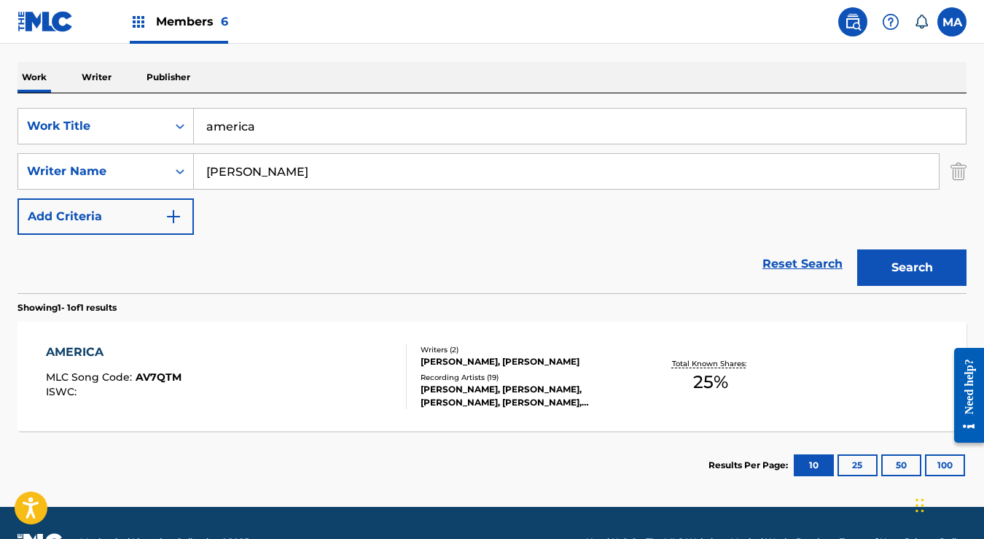
click at [80, 348] on div "AMERICA" at bounding box center [114, 351] width 136 height 17
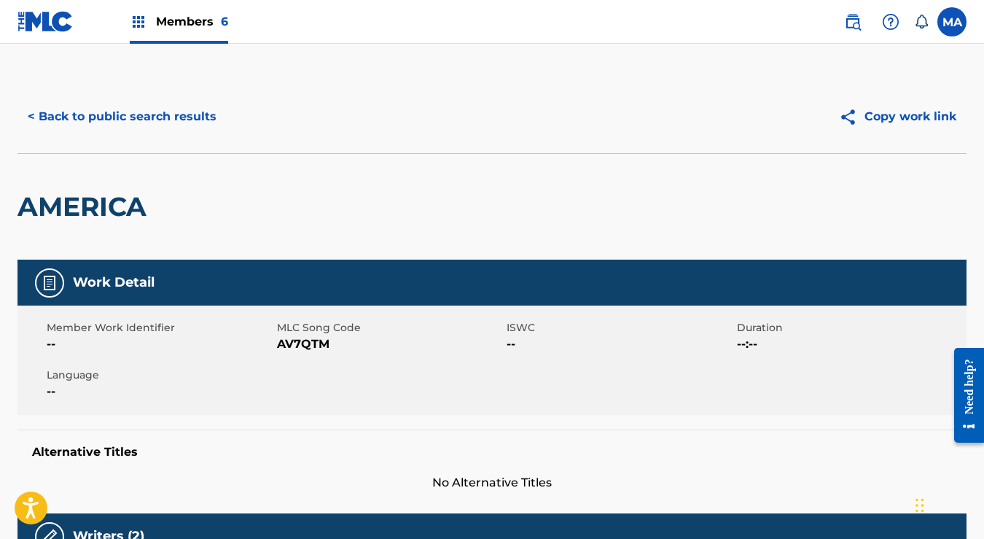
click at [32, 118] on button "< Back to public search results" at bounding box center [121, 116] width 209 height 36
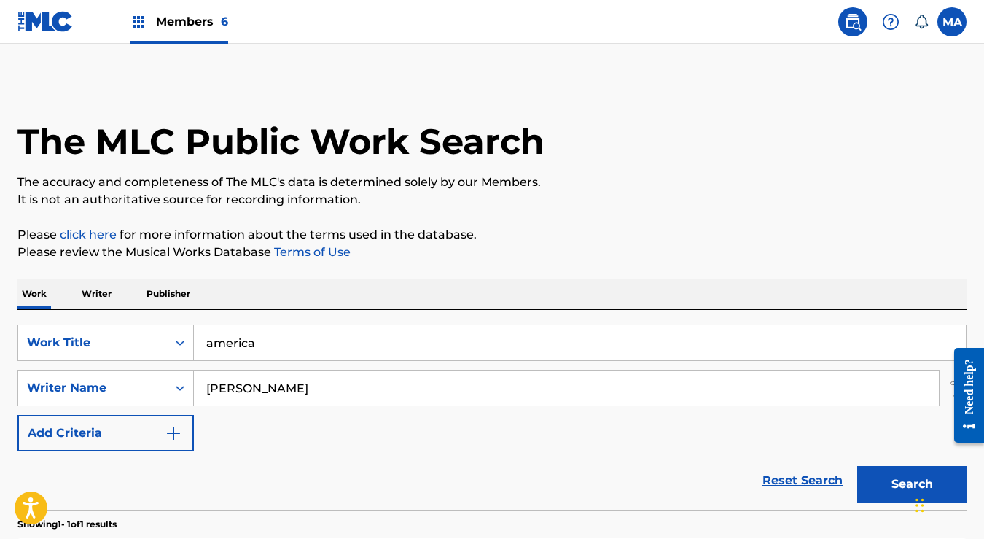
scroll to position [171, 0]
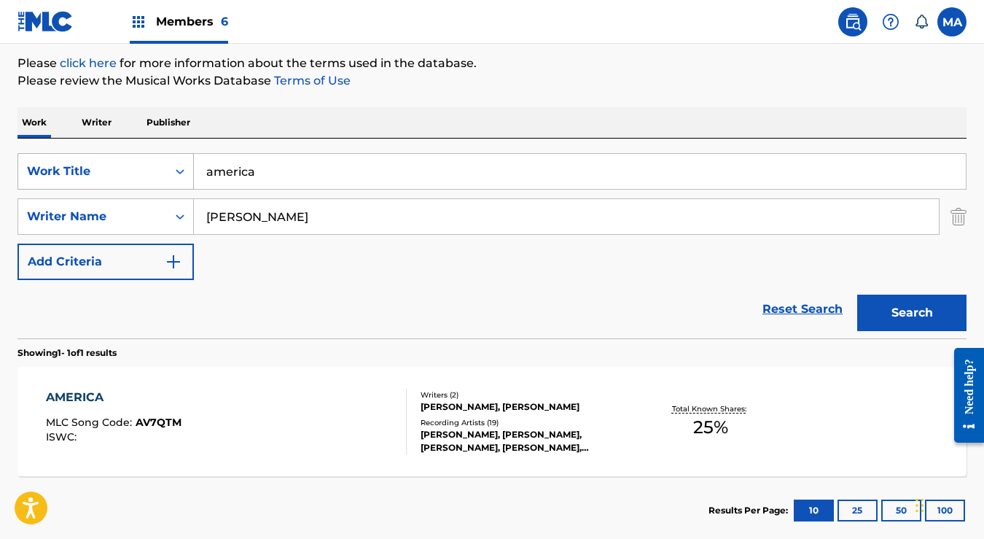
drag, startPoint x: 283, startPoint y: 175, endPoint x: 191, endPoint y: 168, distance: 92.1
click at [191, 168] on div "SearchWithCriteria32456220-ae8c-4455-a7fb-8ecd5a7f420c Work Title america" at bounding box center [491, 171] width 949 height 36
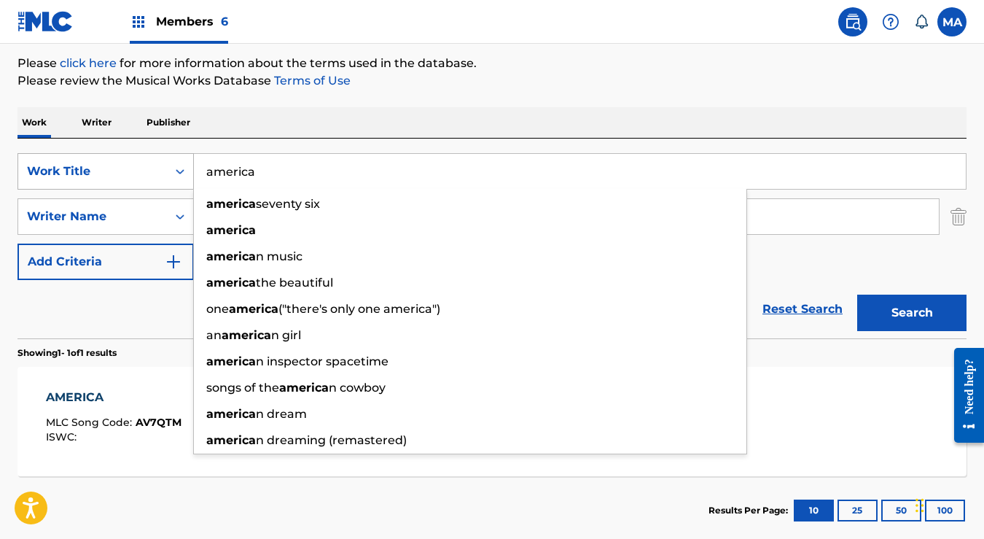
paste input "DRAGSTER"
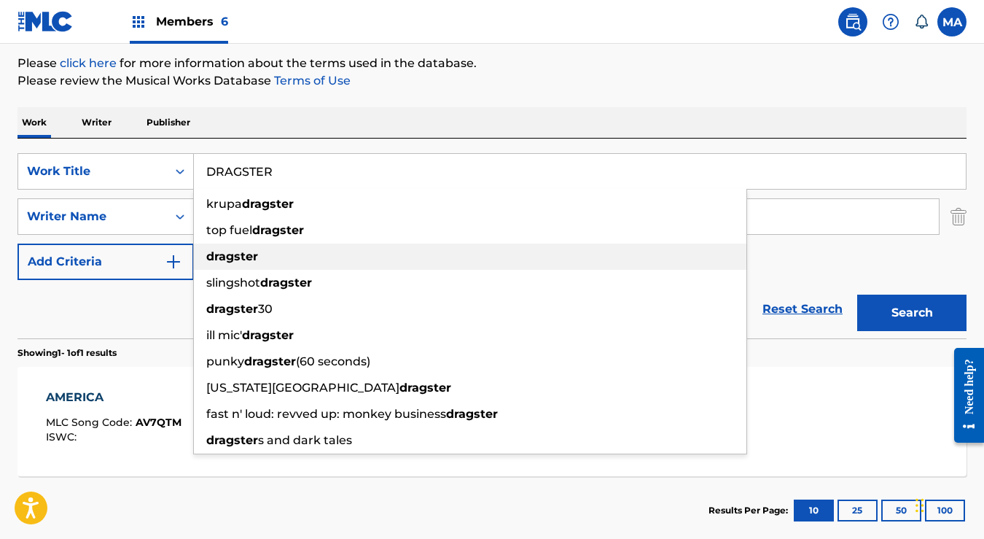
click at [260, 262] on div "dragster" at bounding box center [470, 256] width 553 height 26
type input "dragster"
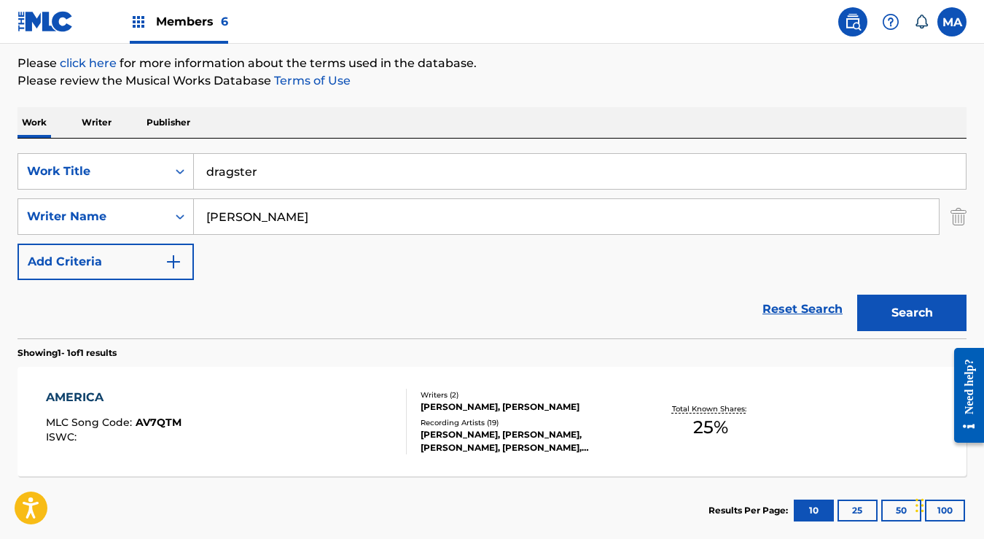
drag, startPoint x: 328, startPoint y: 220, endPoint x: 206, endPoint y: 215, distance: 122.6
click at [206, 215] on input "[PERSON_NAME]" at bounding box center [566, 216] width 745 height 35
paste input "[PERSON_NAME]"
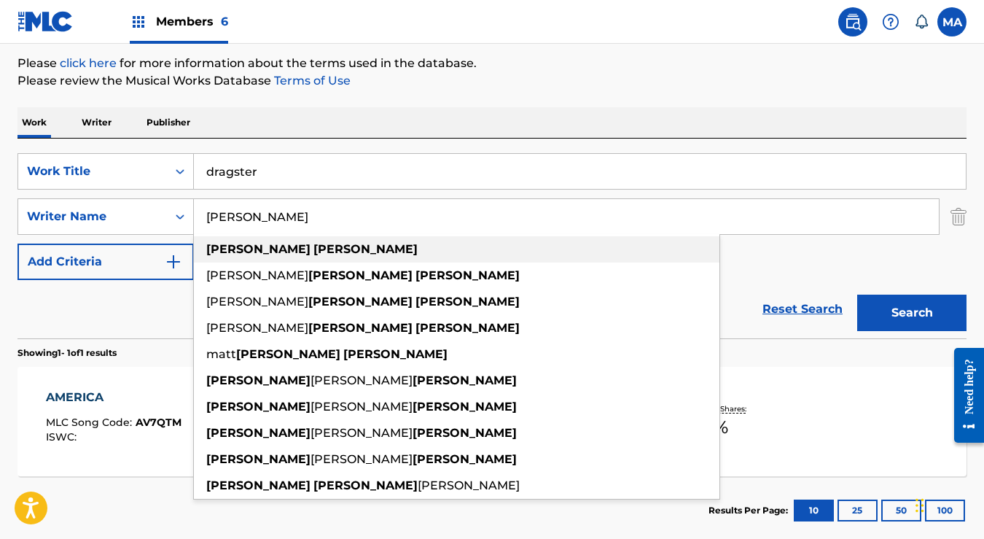
click at [313, 250] on strong "[PERSON_NAME]" at bounding box center [365, 249] width 104 height 14
type input "[PERSON_NAME]"
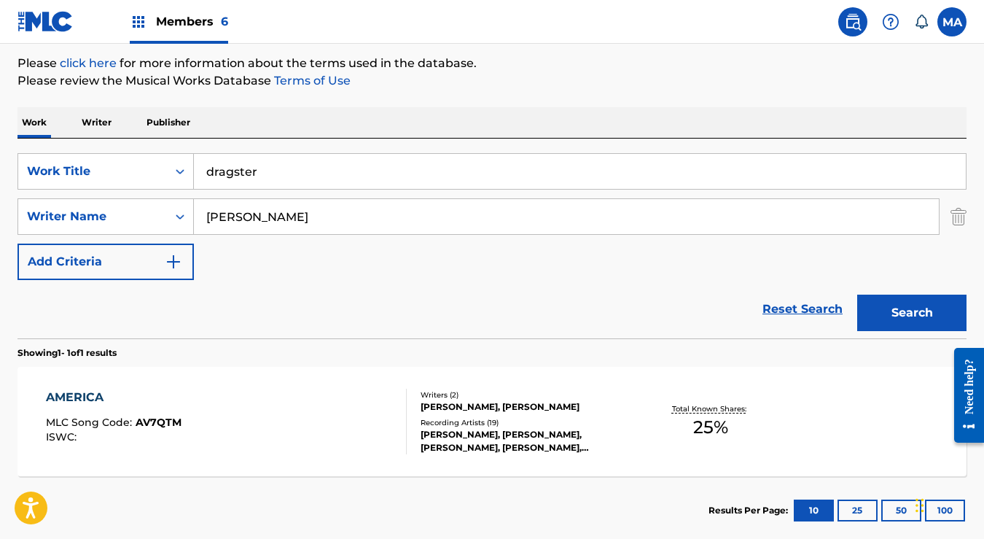
click at [905, 309] on button "Search" at bounding box center [911, 313] width 109 height 36
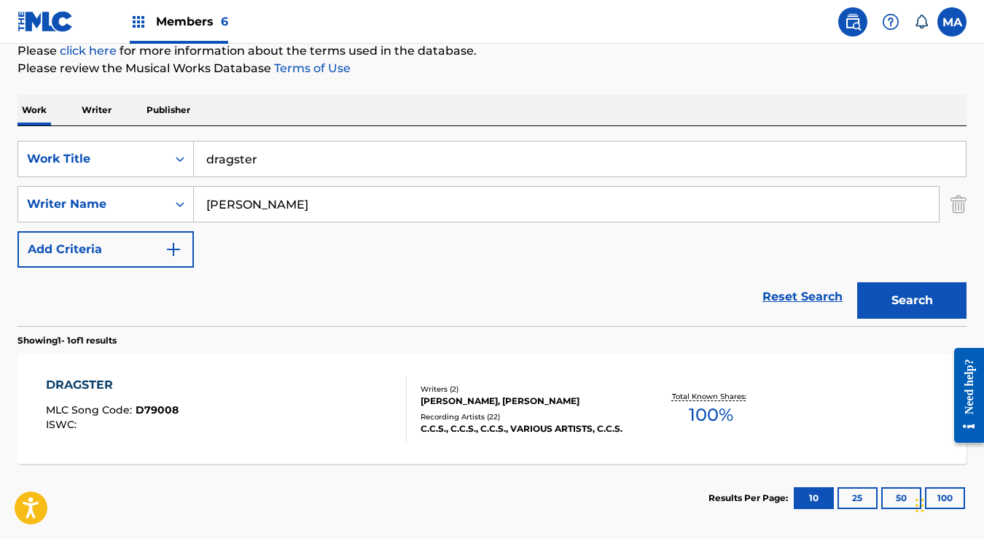
scroll to position [186, 0]
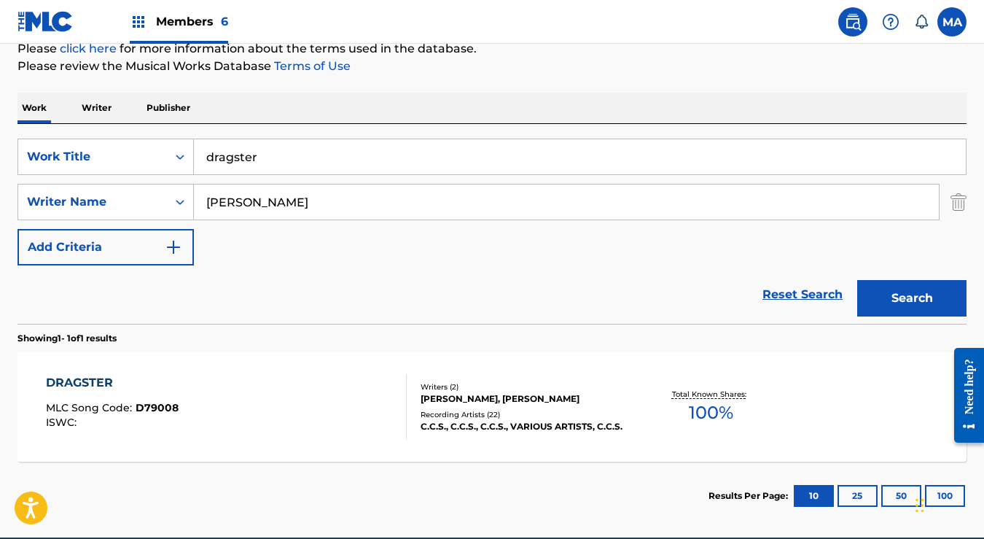
click at [74, 383] on div "DRAGSTER" at bounding box center [112, 382] width 133 height 17
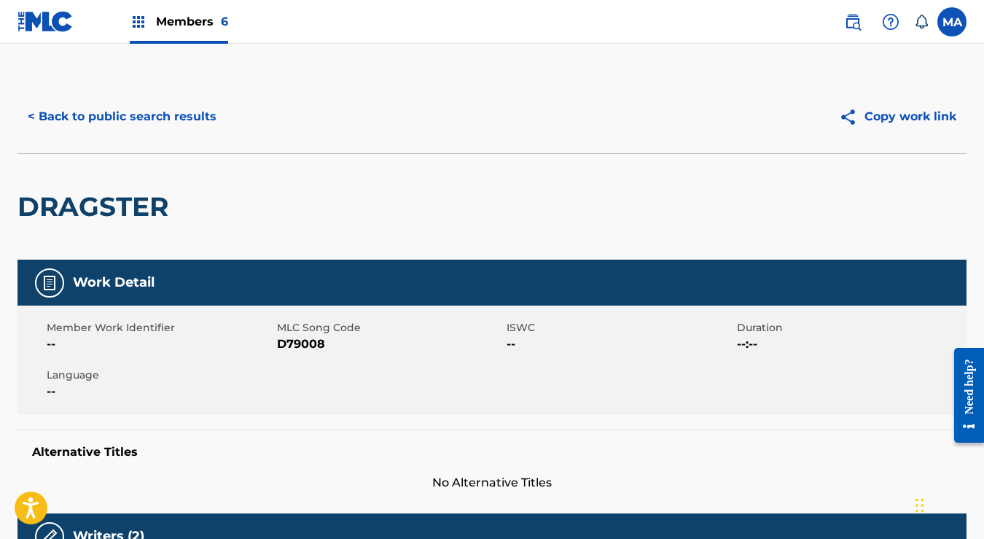
click at [29, 118] on button "< Back to public search results" at bounding box center [121, 116] width 209 height 36
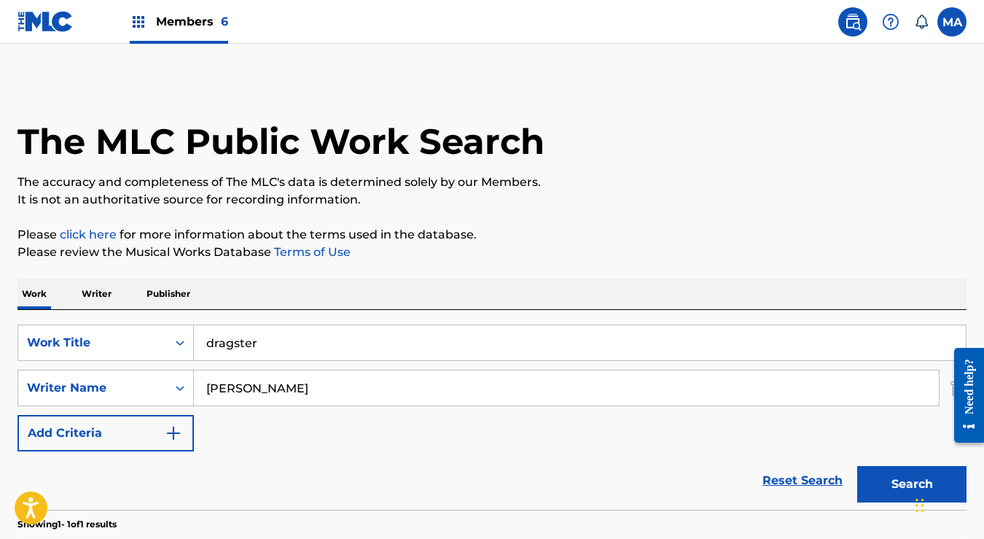
scroll to position [171, 0]
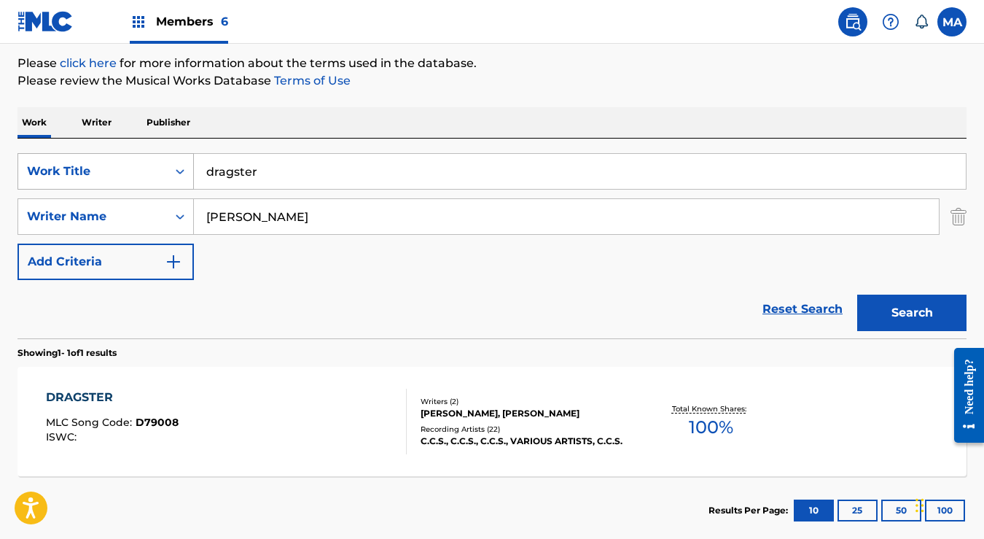
drag, startPoint x: 300, startPoint y: 170, endPoint x: 175, endPoint y: 169, distance: 124.7
click at [175, 169] on div "SearchWithCriteria32456220-ae8c-4455-a7fb-8ecd5a7f420c Work Title dragster" at bounding box center [491, 171] width 949 height 36
paste input "FINALE FROM SUMMER HOLIDAY"
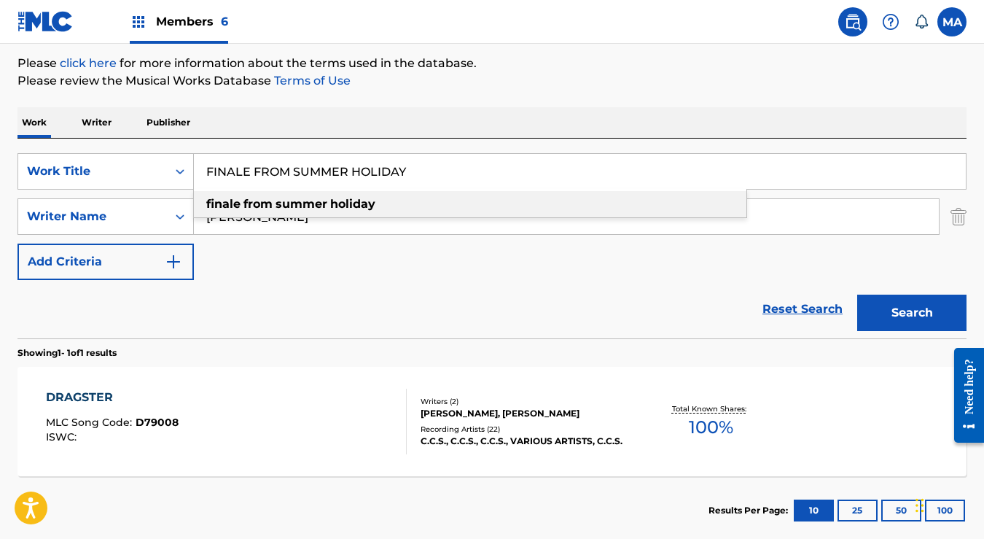
click at [338, 209] on strong "holiday" at bounding box center [352, 204] width 45 height 14
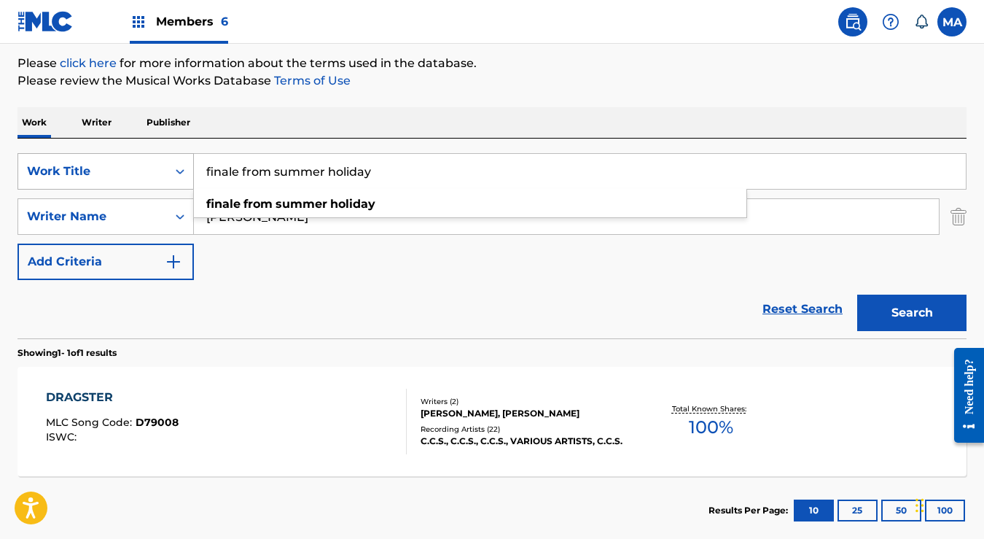
drag, startPoint x: 400, startPoint y: 175, endPoint x: 190, endPoint y: 168, distance: 210.1
click at [190, 168] on div "SearchWithCriteria32456220-ae8c-4455-a7fb-8ecd5a7f420c Work Title finale from s…" at bounding box center [491, 171] width 949 height 36
paste input "ROCKET"
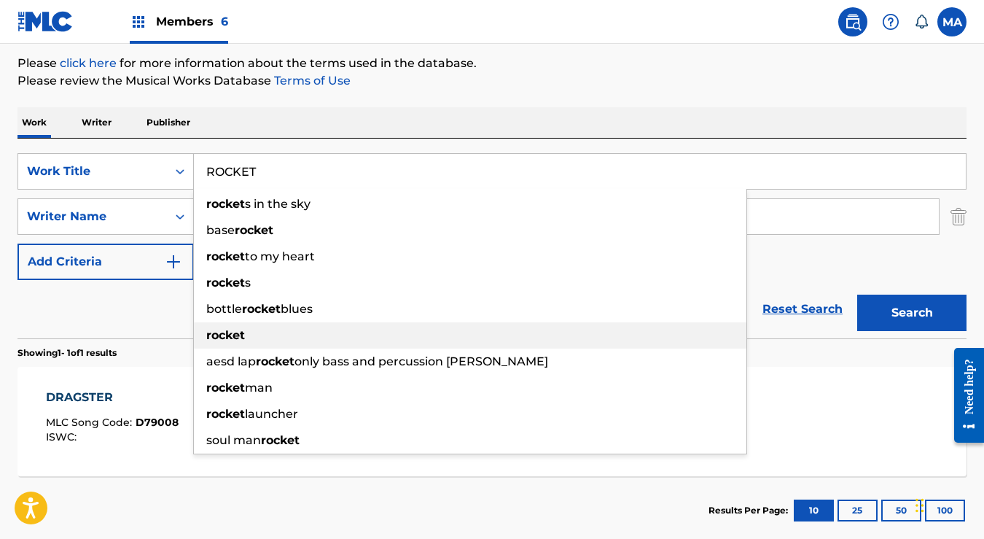
click at [232, 339] on strong "rocket" at bounding box center [225, 335] width 39 height 14
type input "rocket"
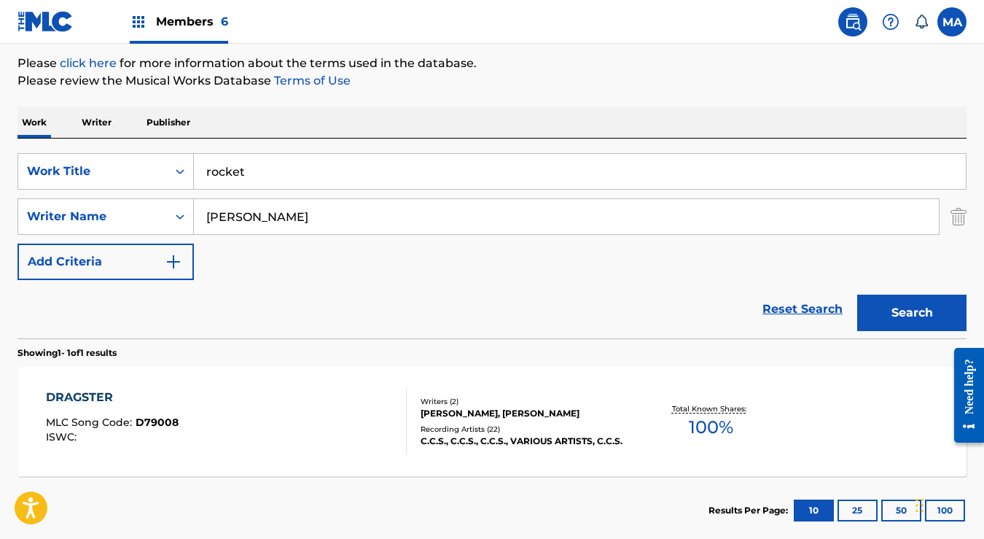
drag, startPoint x: 300, startPoint y: 216, endPoint x: 197, endPoint y: 212, distance: 103.6
click at [197, 212] on input "[PERSON_NAME]" at bounding box center [566, 216] width 745 height 35
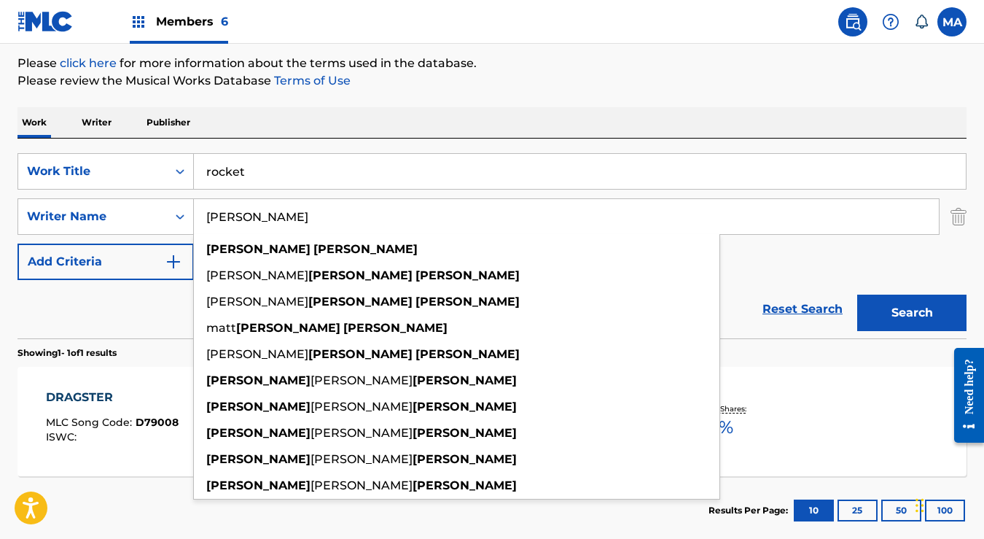
paste input "[PERSON_NAME]"
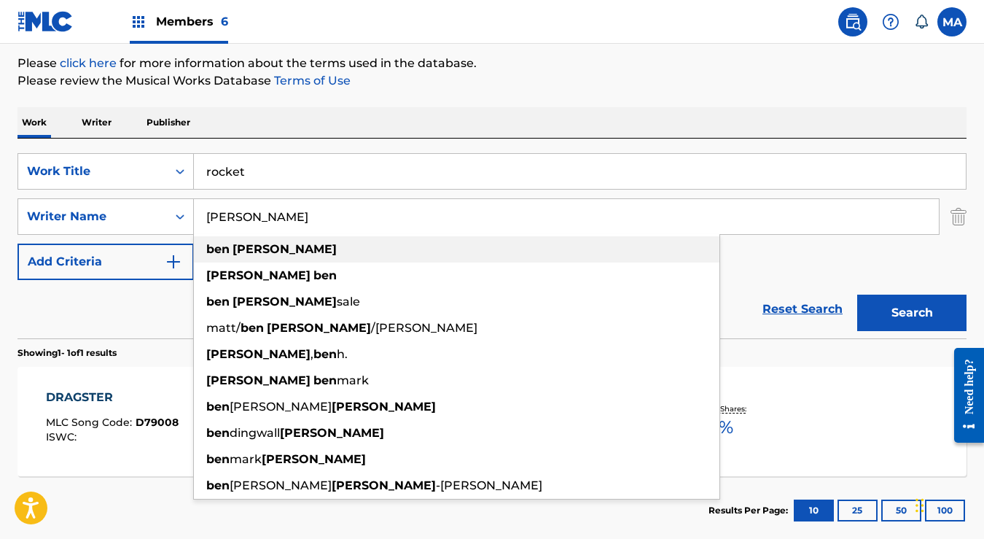
click at [265, 248] on strong "[PERSON_NAME]" at bounding box center [285, 249] width 104 height 14
type input "[PERSON_NAME]"
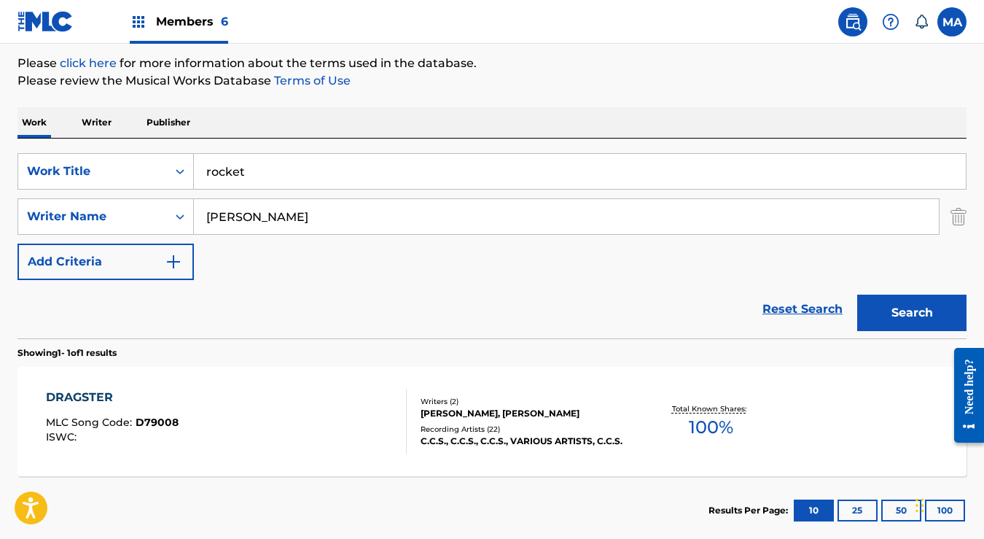
click at [908, 318] on button "Search" at bounding box center [911, 313] width 109 height 36
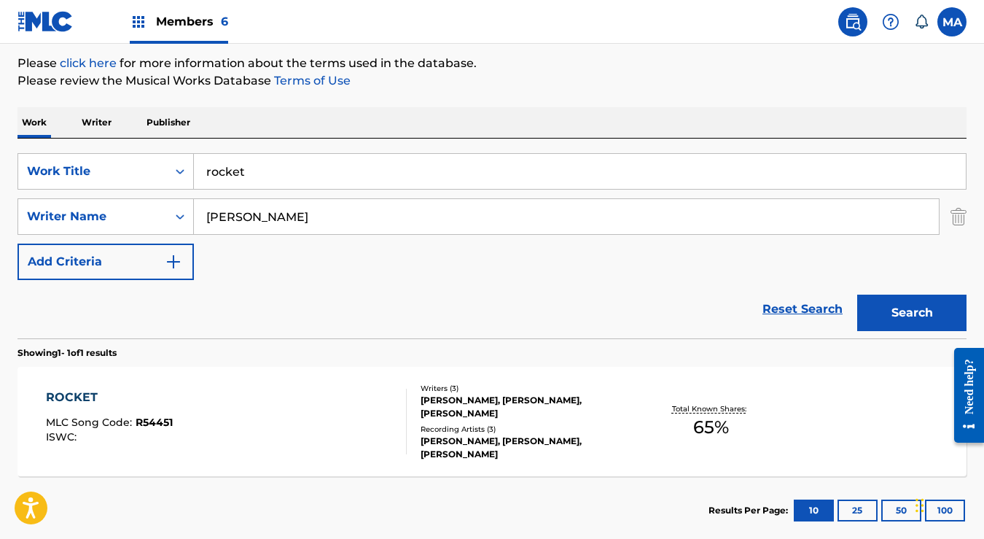
click at [82, 400] on div "ROCKET" at bounding box center [109, 397] width 127 height 17
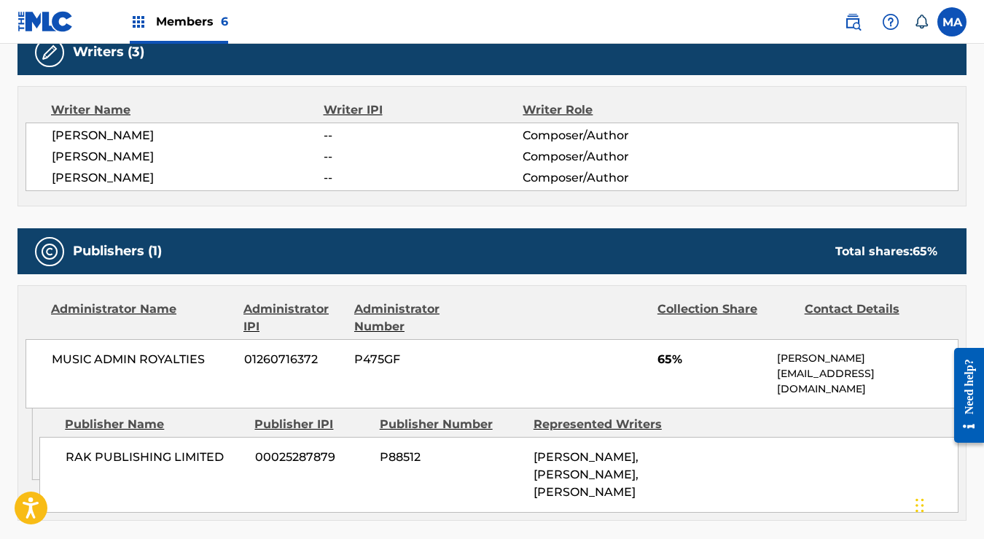
scroll to position [491, 0]
